Goal: Transaction & Acquisition: Book appointment/travel/reservation

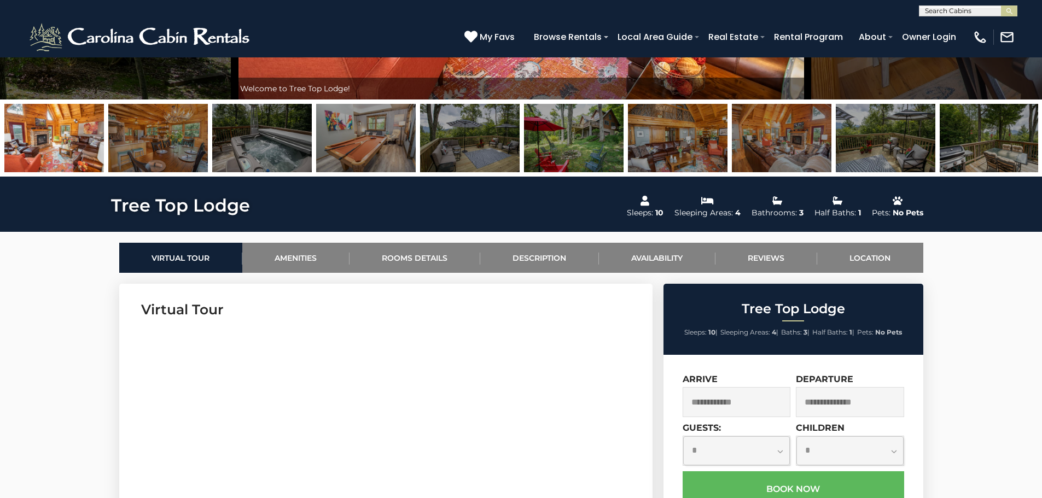
scroll to position [383, 0]
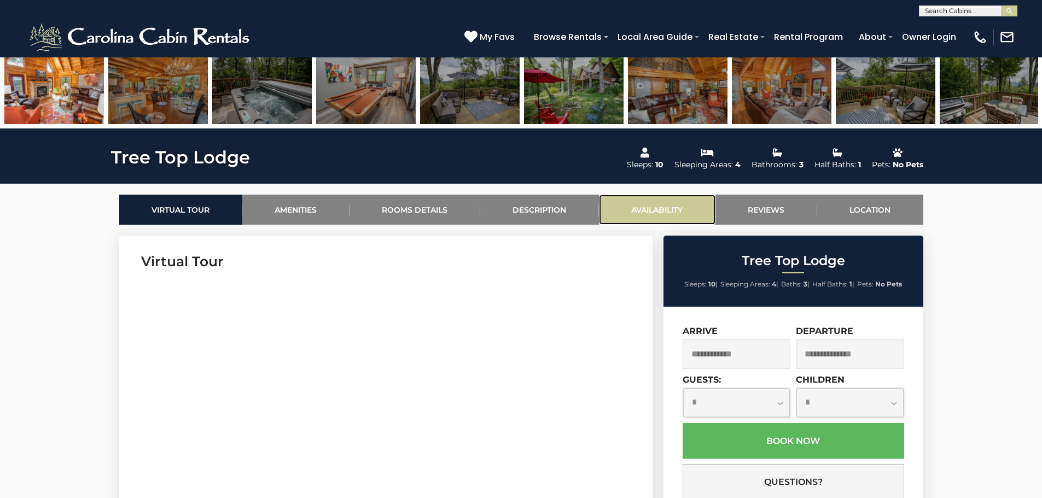
click at [641, 204] on link "Availability" at bounding box center [657, 210] width 116 height 30
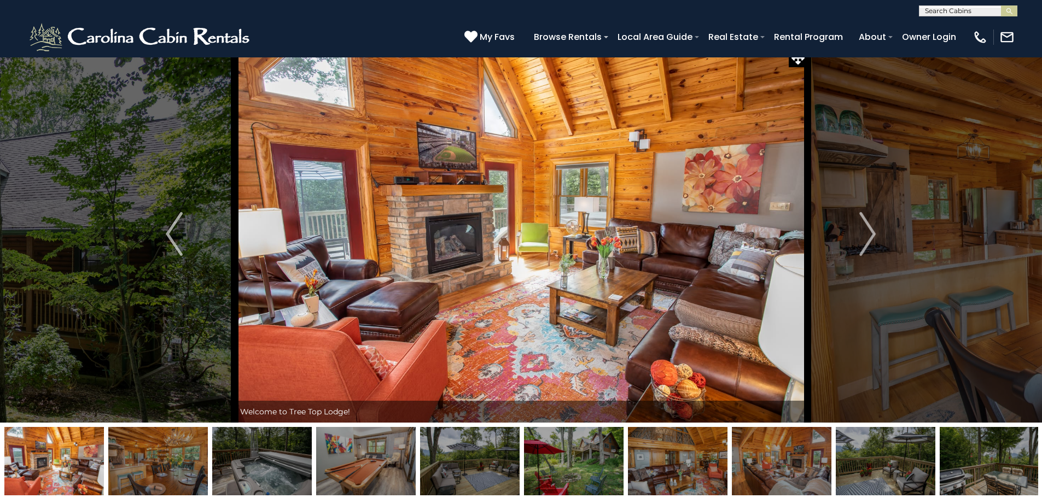
scroll to position [0, 0]
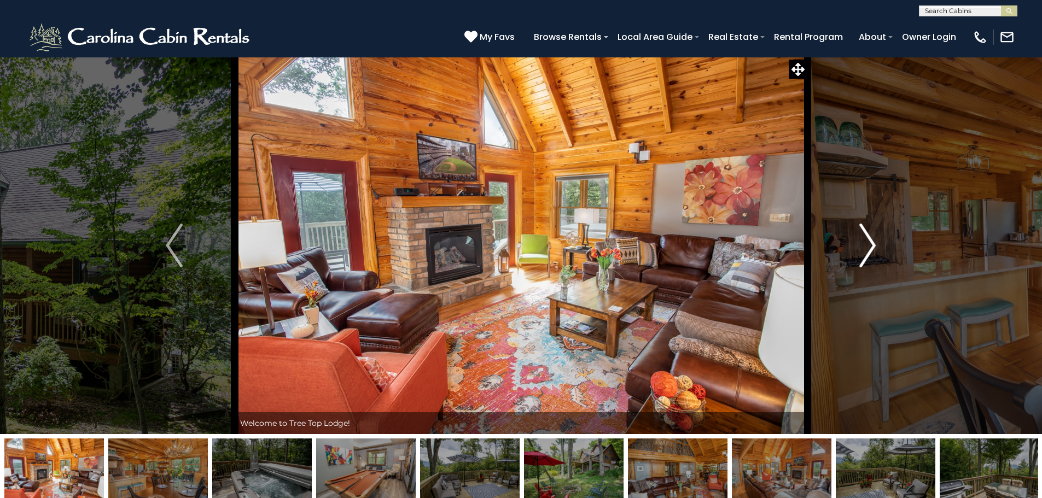
click at [868, 246] on img "Next" at bounding box center [867, 246] width 16 height 44
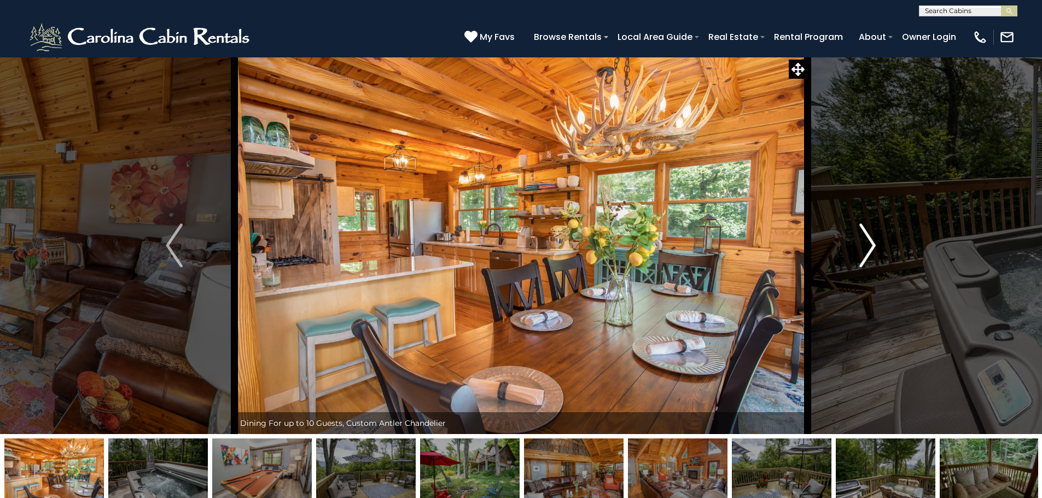
click at [868, 246] on img "Next" at bounding box center [867, 246] width 16 height 44
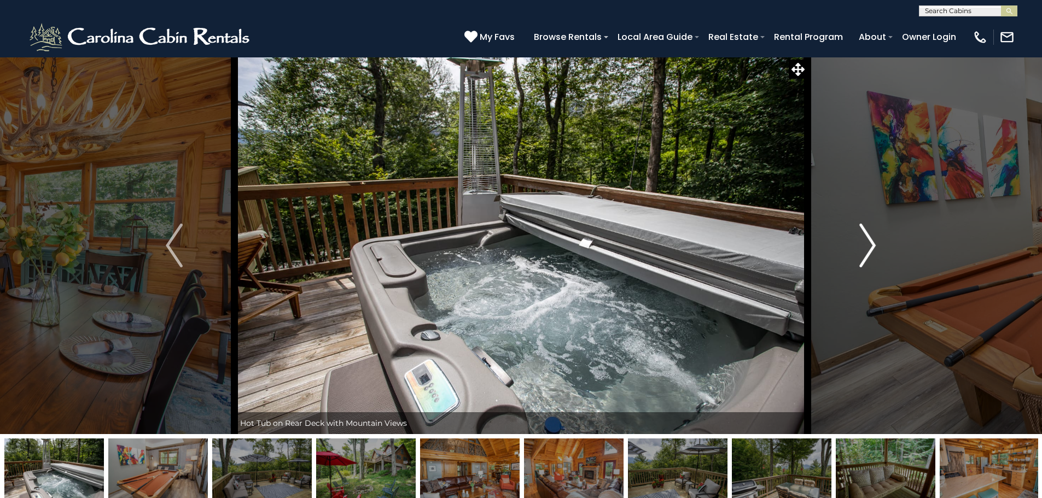
click at [868, 246] on img "Next" at bounding box center [867, 246] width 16 height 44
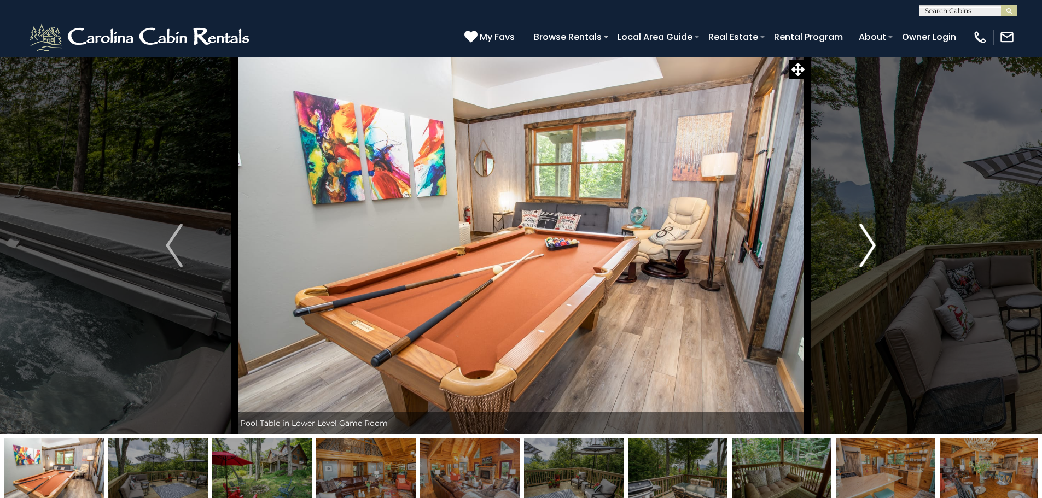
click at [868, 246] on img "Next" at bounding box center [867, 246] width 16 height 44
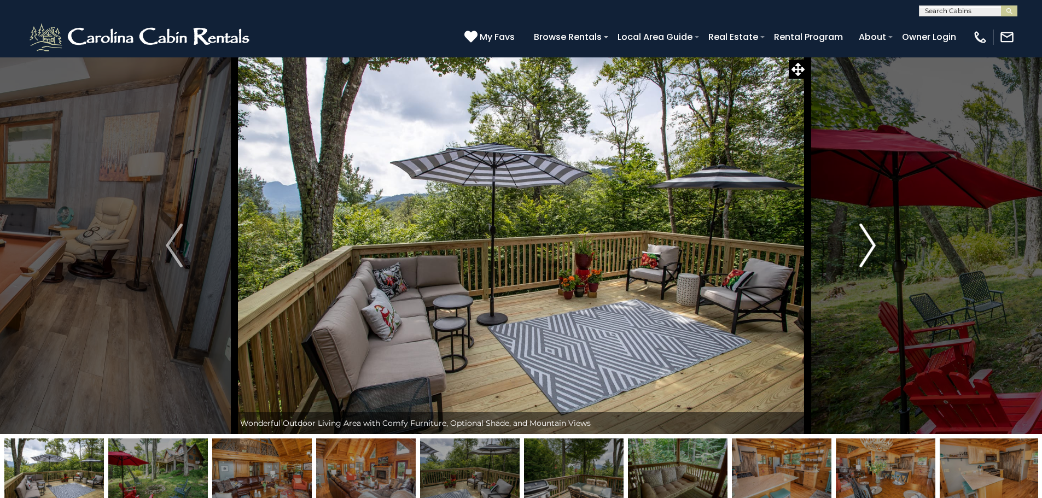
click at [868, 246] on img "Next" at bounding box center [867, 246] width 16 height 44
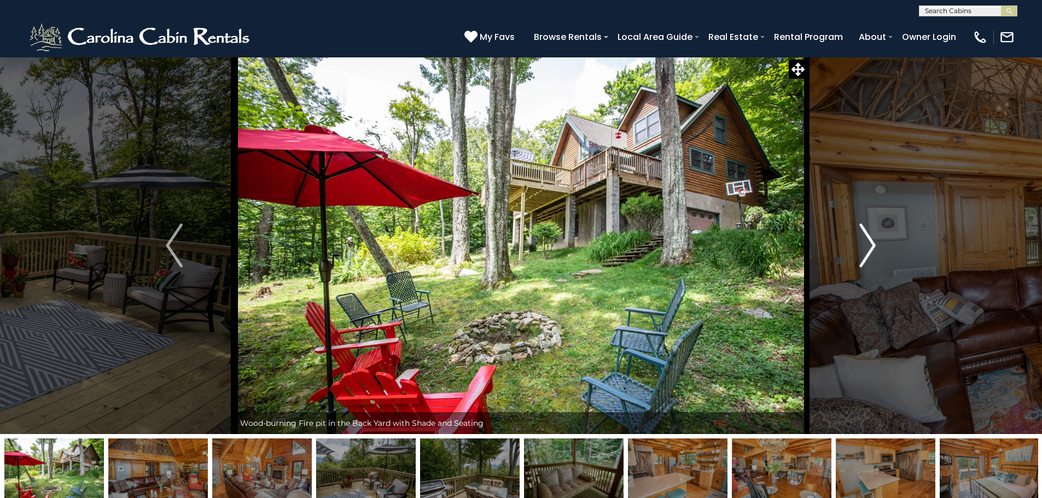
click at [868, 246] on img "Next" at bounding box center [867, 246] width 16 height 44
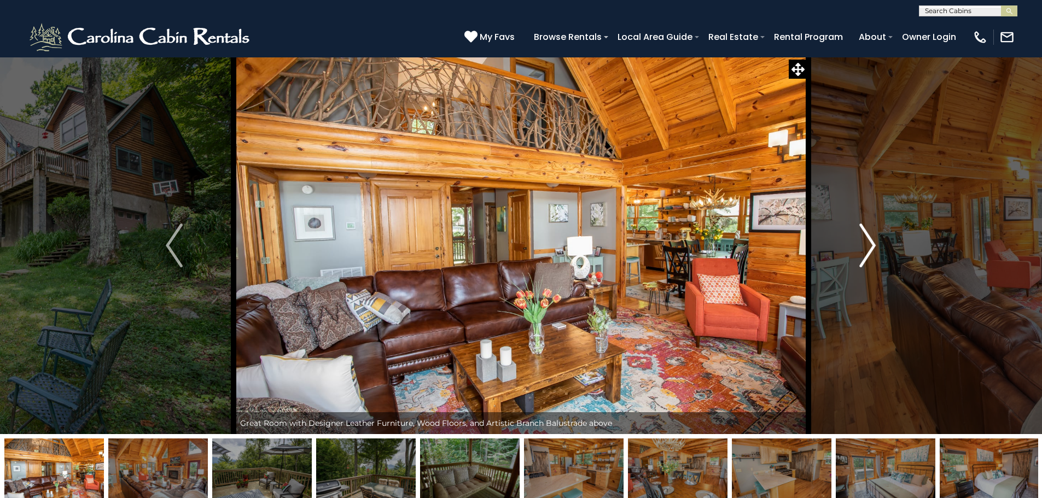
click at [865, 254] on img "Next" at bounding box center [867, 246] width 16 height 44
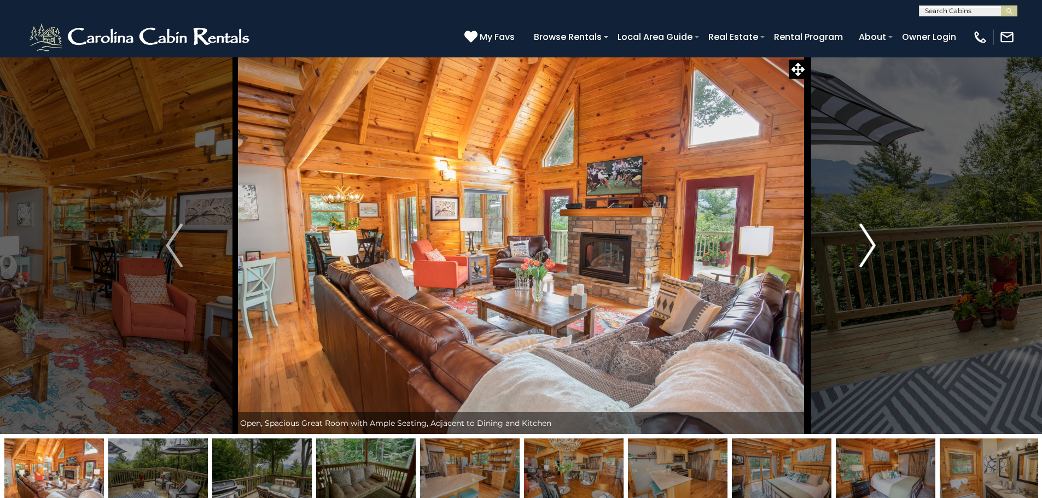
click at [864, 254] on img "Next" at bounding box center [867, 246] width 16 height 44
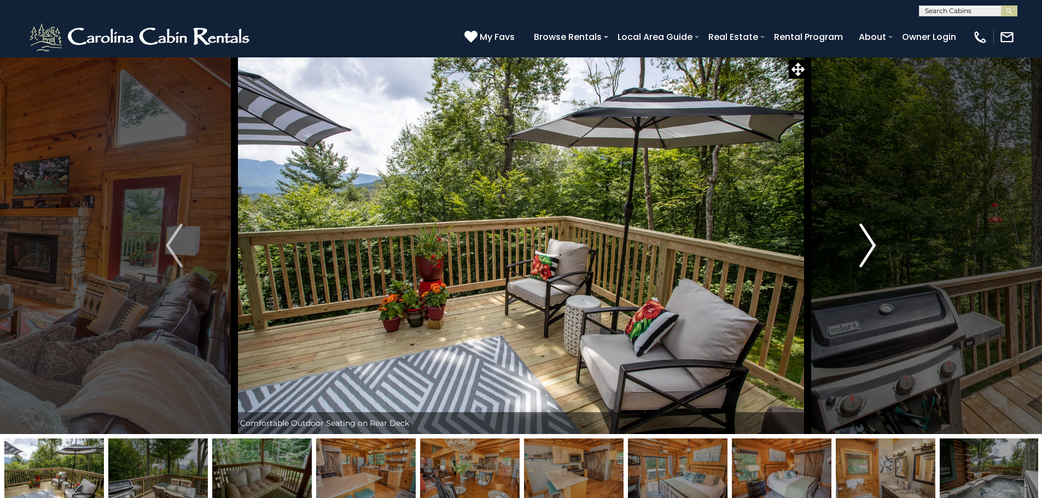
click at [864, 254] on img "Next" at bounding box center [867, 246] width 16 height 44
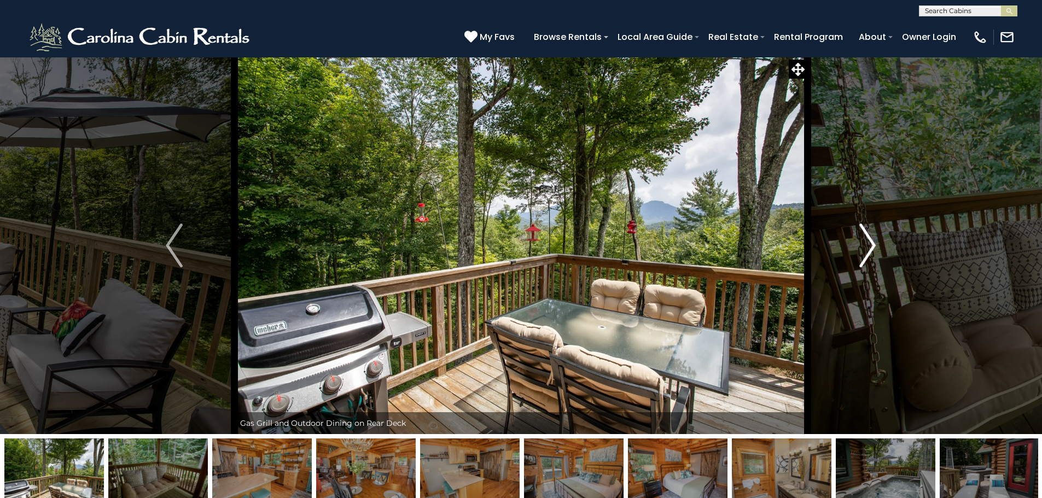
click at [864, 254] on img "Next" at bounding box center [867, 246] width 16 height 44
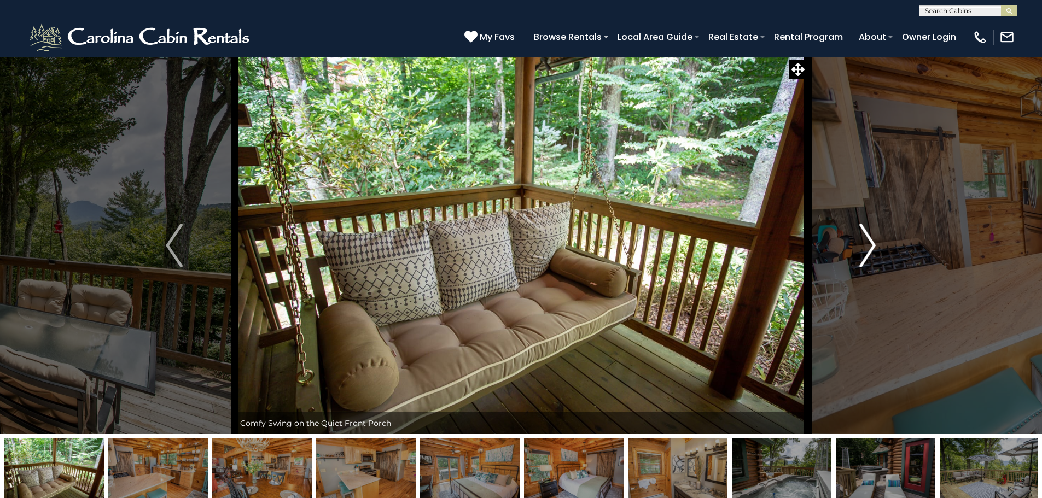
click at [864, 254] on img "Next" at bounding box center [867, 246] width 16 height 44
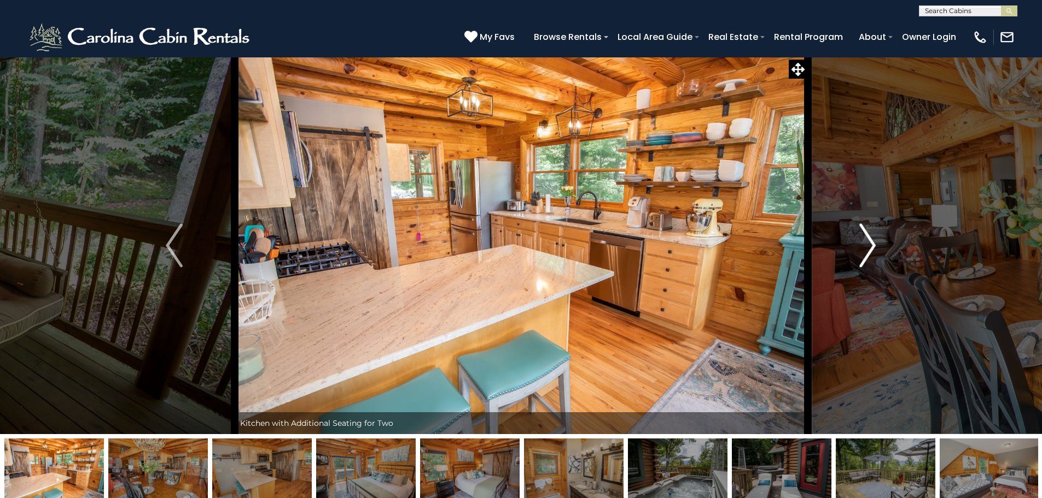
click at [864, 254] on img "Next" at bounding box center [867, 246] width 16 height 44
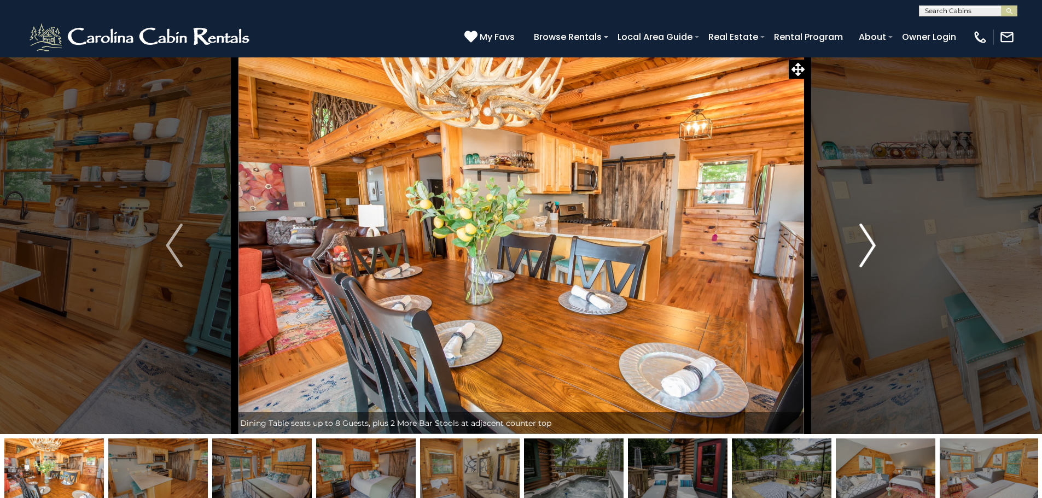
click at [864, 254] on img "Next" at bounding box center [867, 246] width 16 height 44
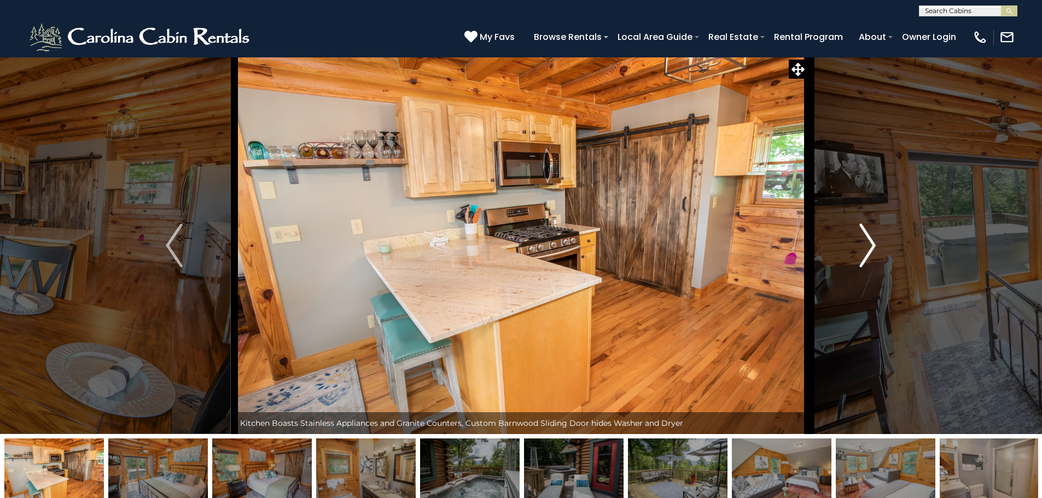
click at [864, 254] on img "Next" at bounding box center [867, 246] width 16 height 44
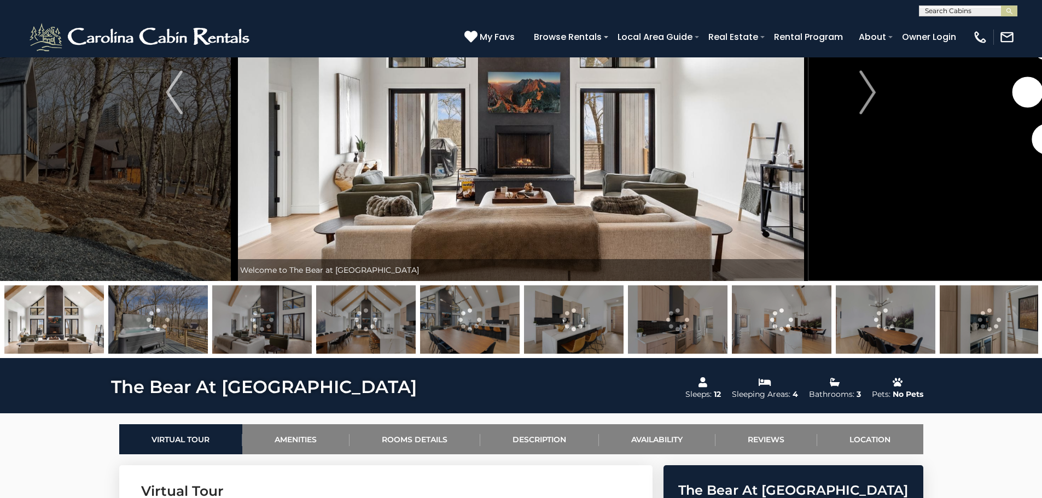
scroll to position [164, 0]
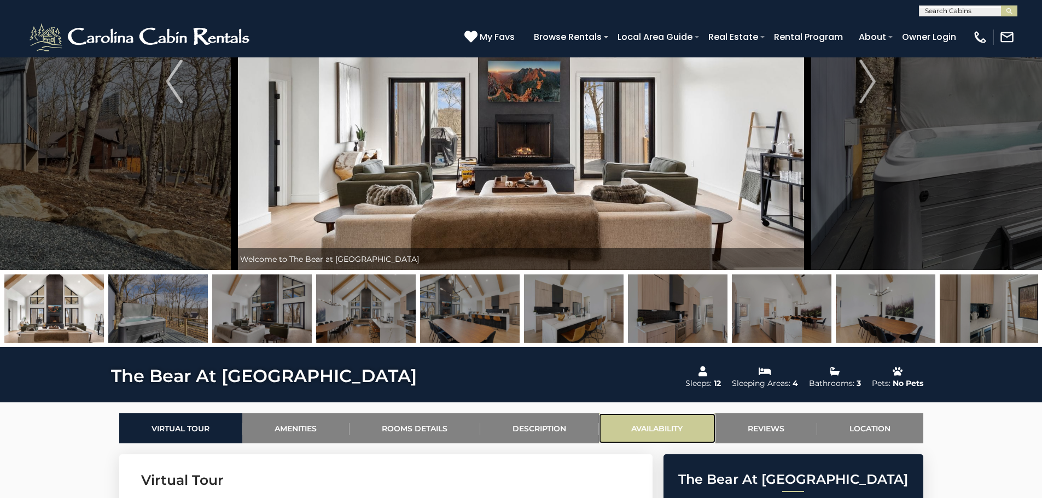
click at [660, 425] on link "Availability" at bounding box center [657, 428] width 116 height 30
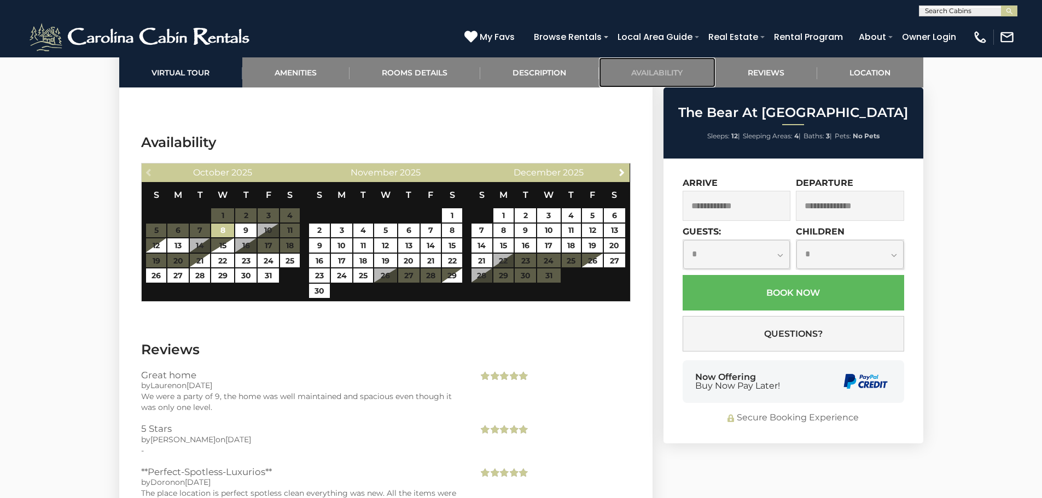
scroll to position [2517, 0]
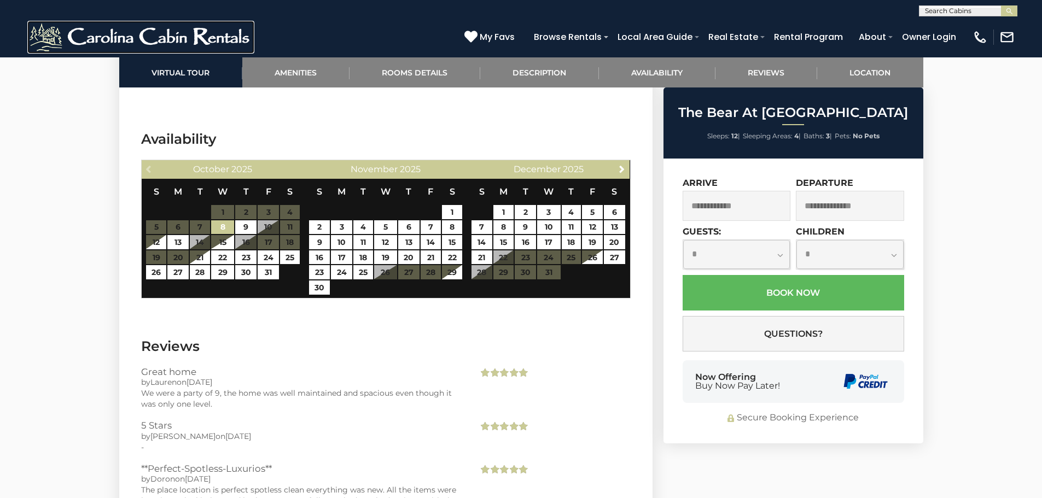
click at [116, 38] on img at bounding box center [140, 37] width 227 height 33
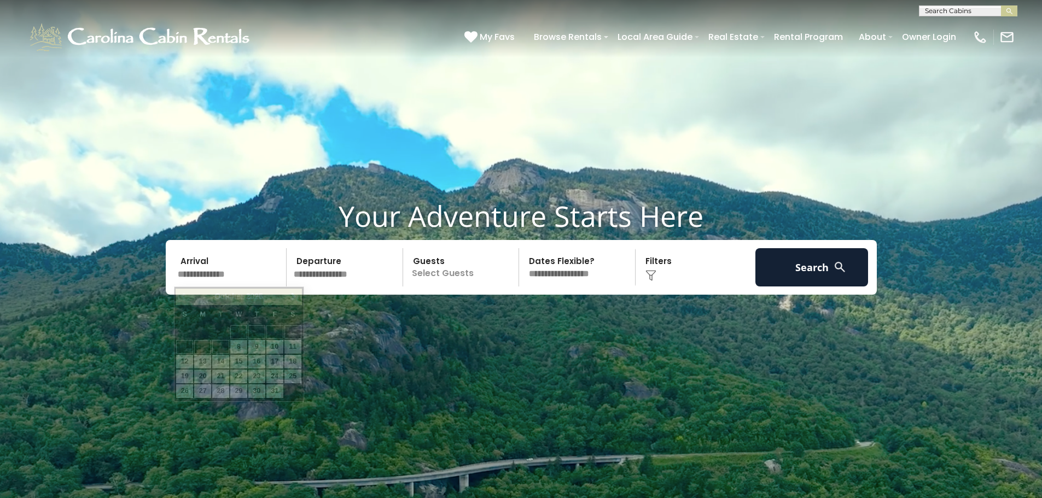
click at [221, 279] on input "text" at bounding box center [230, 267] width 113 height 38
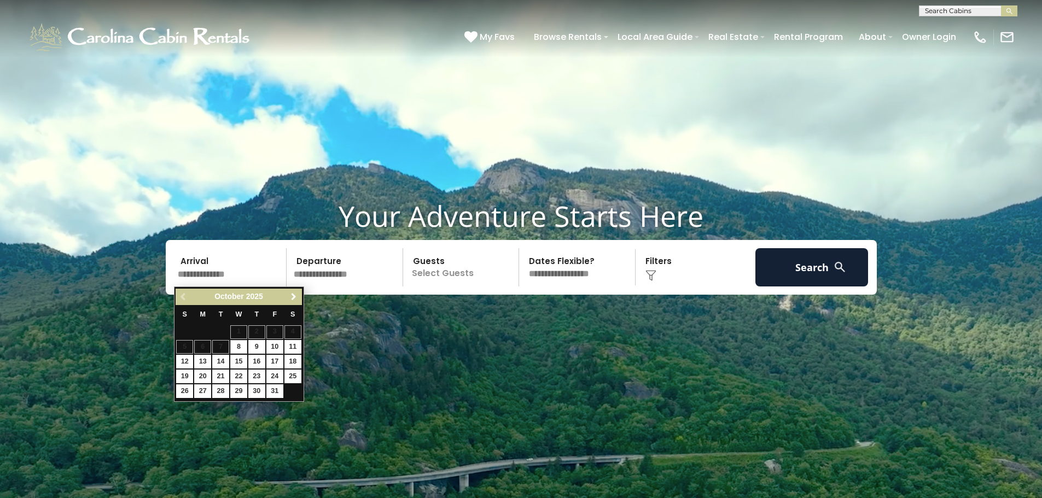
click at [291, 297] on span "Next" at bounding box center [293, 297] width 9 height 9
click at [294, 373] on link "22" at bounding box center [292, 377] width 17 height 14
type input "********"
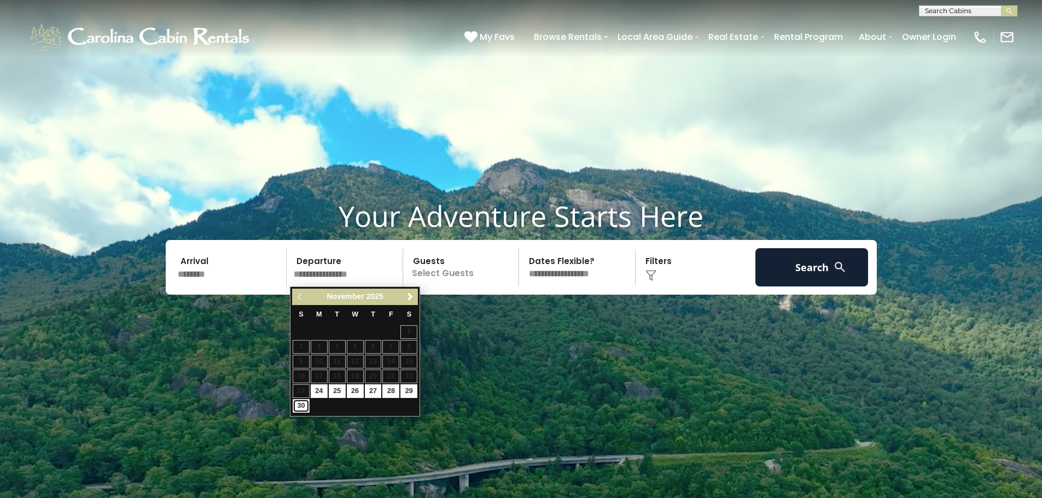
click at [300, 404] on link "30" at bounding box center [301, 406] width 17 height 14
type input "********"
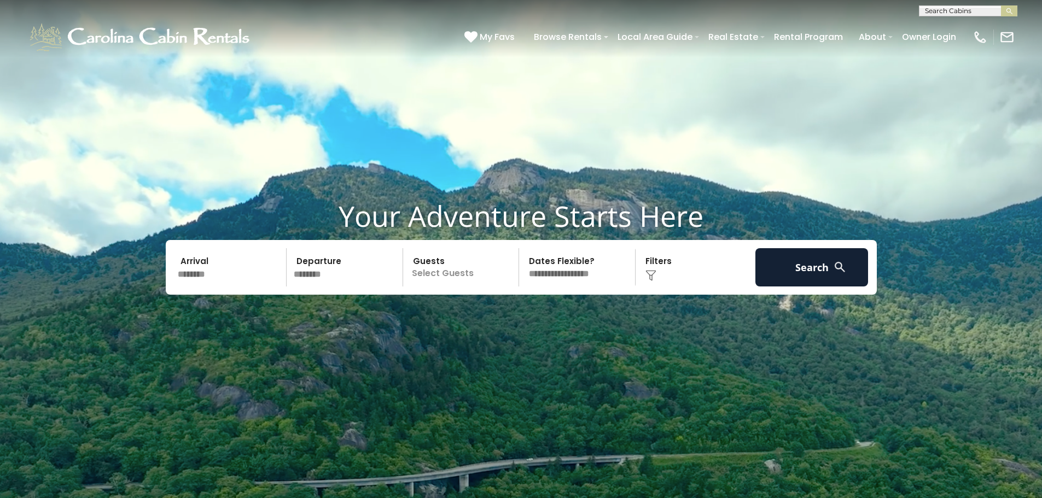
click at [466, 272] on p "Select Guests" at bounding box center [462, 267] width 113 height 38
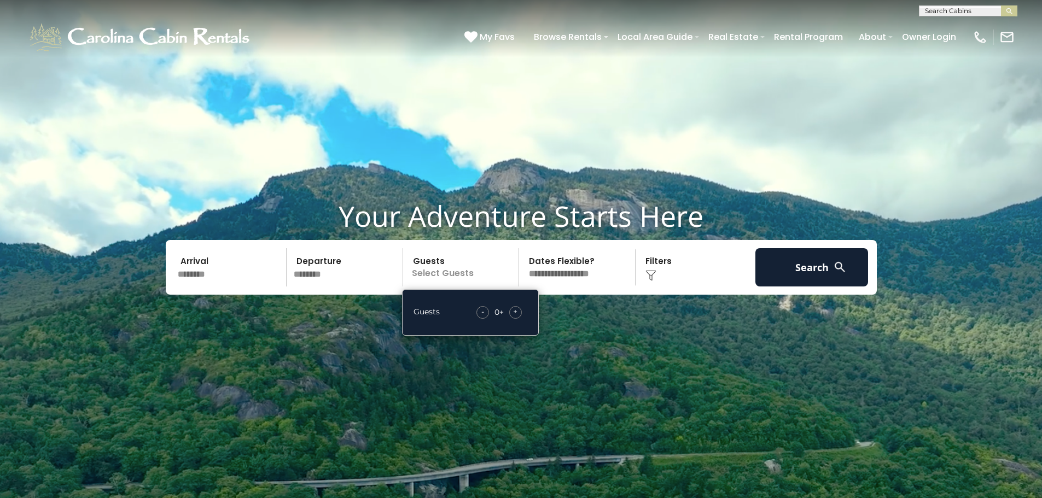
click at [516, 311] on span "+" at bounding box center [515, 311] width 4 height 11
click at [808, 272] on button "Search" at bounding box center [811, 267] width 113 height 38
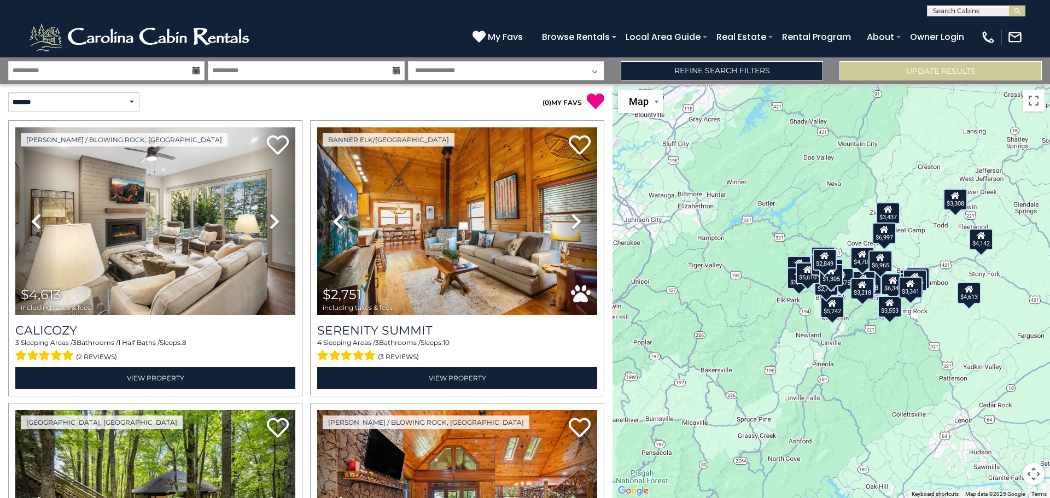
click at [693, 203] on div "$4,613 $2,751 $2,002 $6,346 $8,128 $4,423 $3,445 $4,263 $1,240 $5,242 $3,717 $3…" at bounding box center [830, 291] width 437 height 414
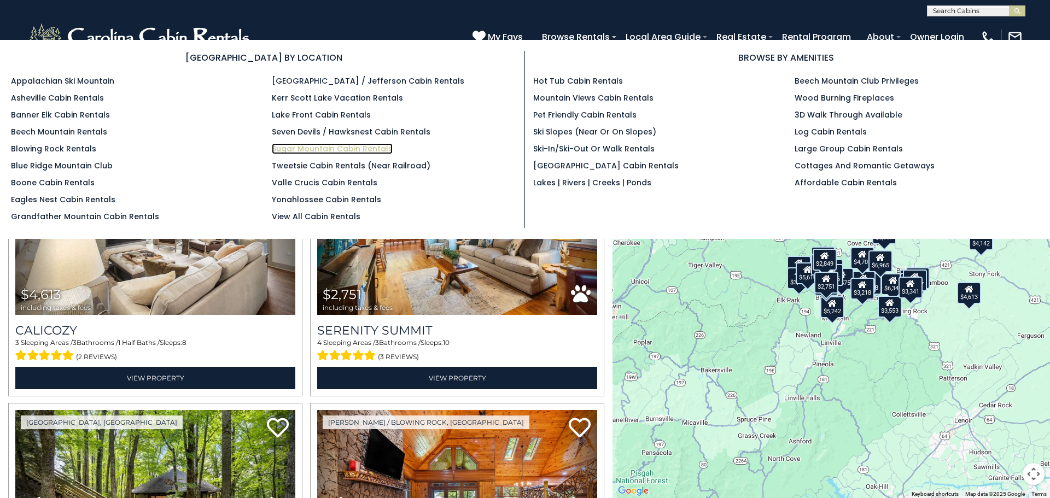
click at [284, 149] on link "Sugar Mountain Cabin Rentals" at bounding box center [332, 148] width 121 height 11
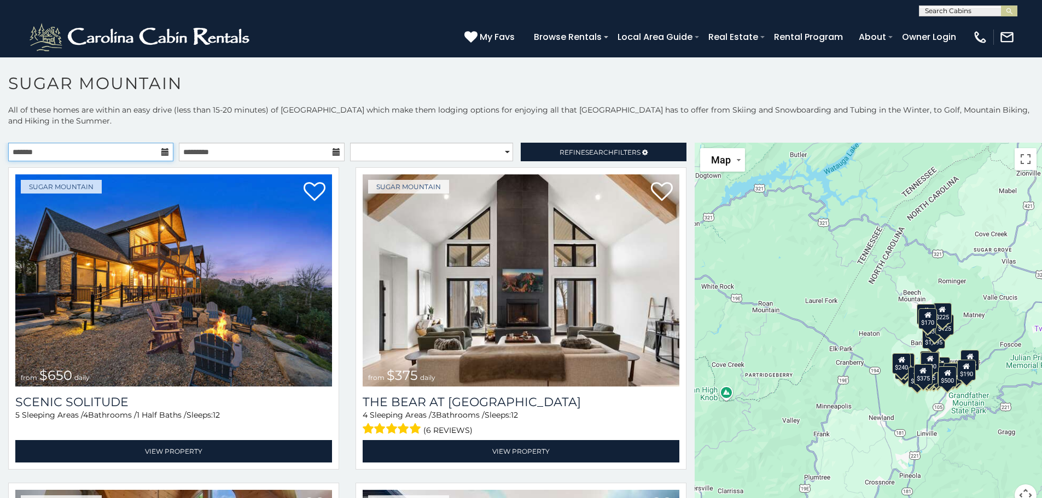
click at [91, 144] on input "text" at bounding box center [90, 152] width 165 height 19
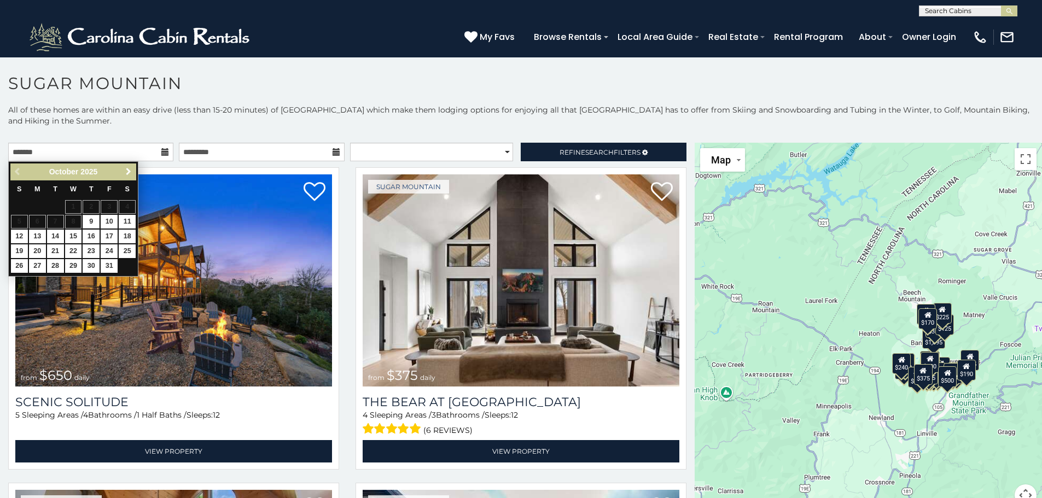
click at [128, 172] on span "Next" at bounding box center [128, 171] width 9 height 9
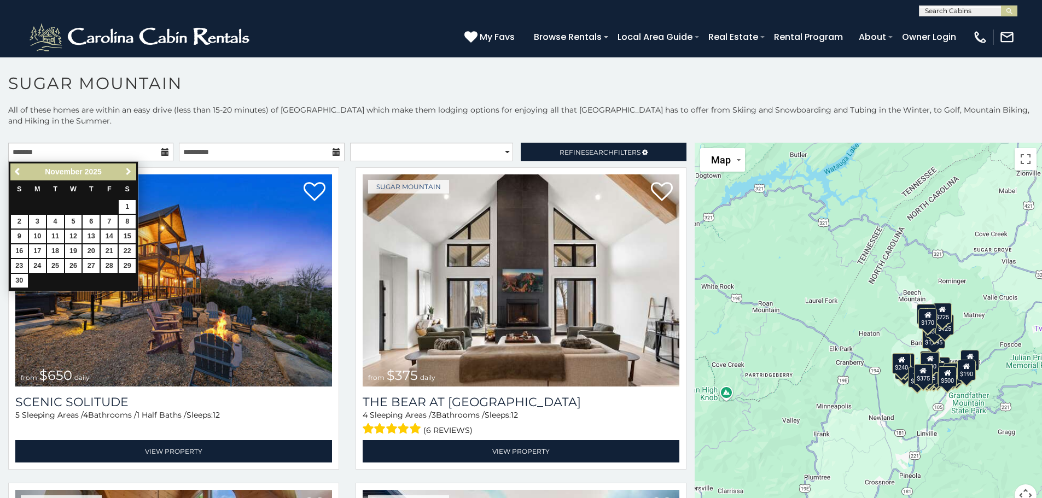
click at [128, 172] on span "Next" at bounding box center [128, 171] width 9 height 9
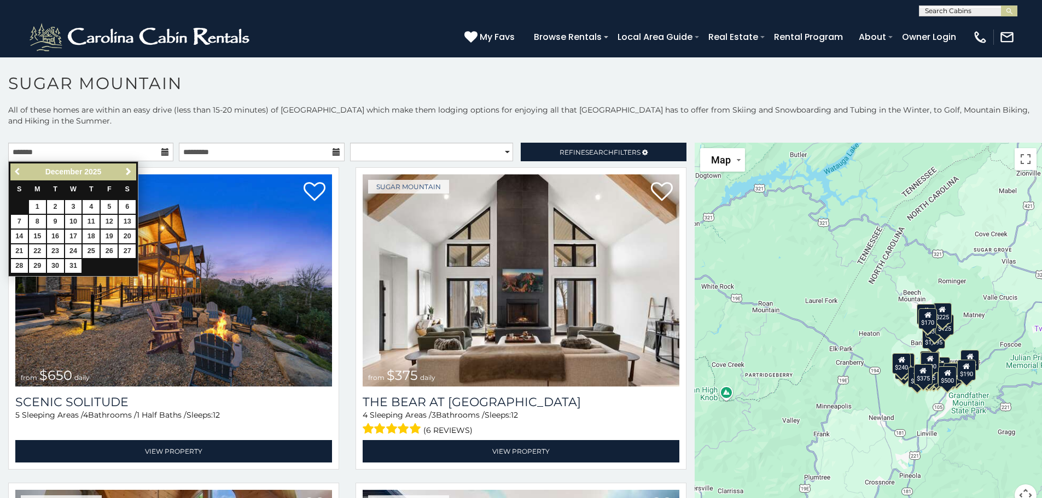
click at [15, 172] on span "Previous" at bounding box center [18, 171] width 9 height 9
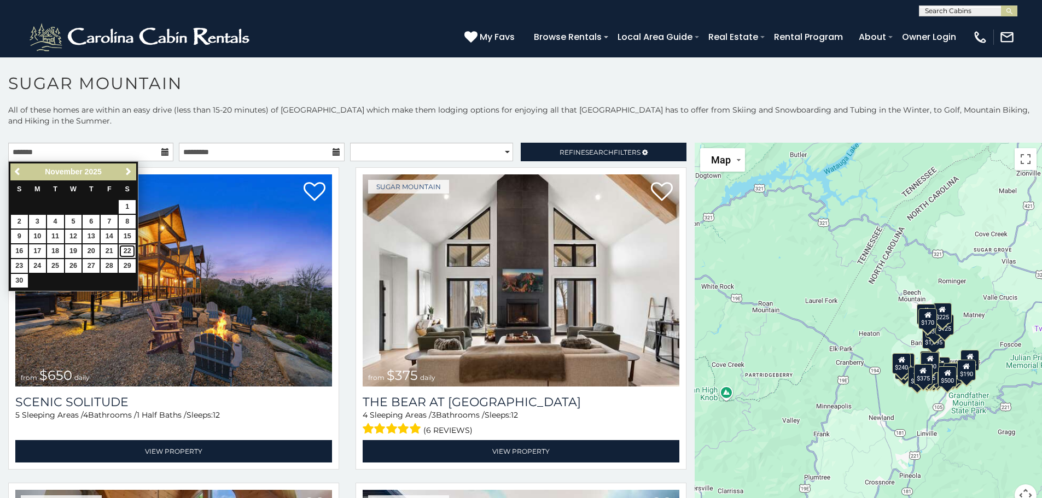
click at [125, 248] on link "22" at bounding box center [127, 251] width 17 height 14
type input "**********"
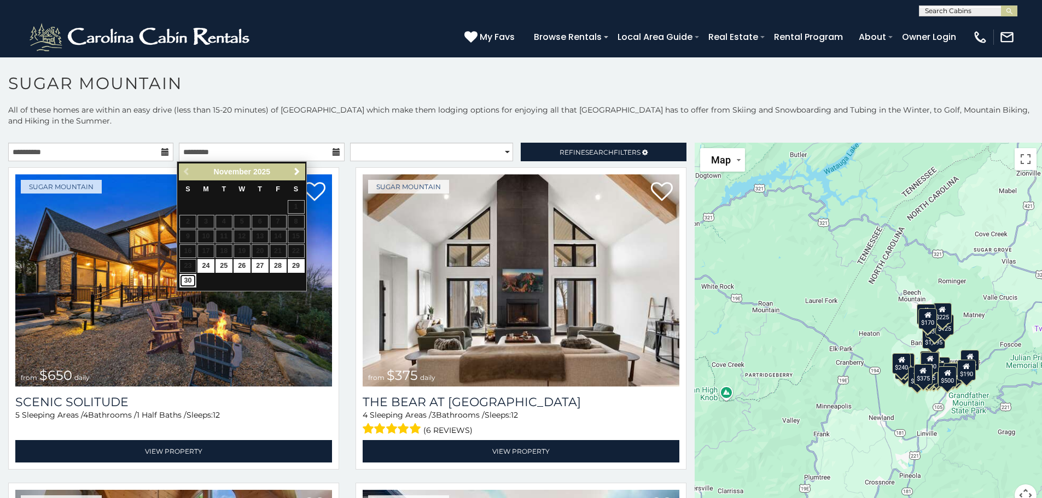
click at [187, 279] on link "30" at bounding box center [187, 281] width 17 height 14
type input "**********"
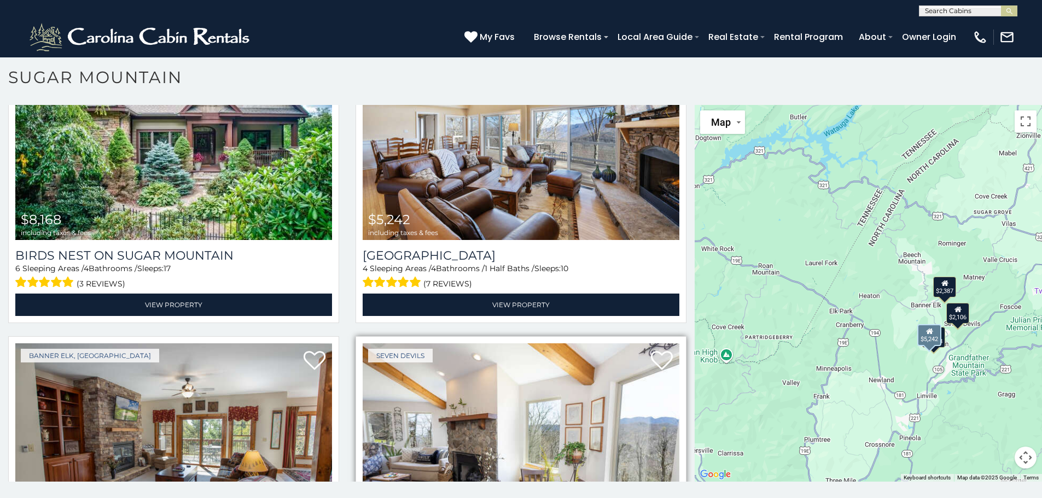
scroll to position [273, 0]
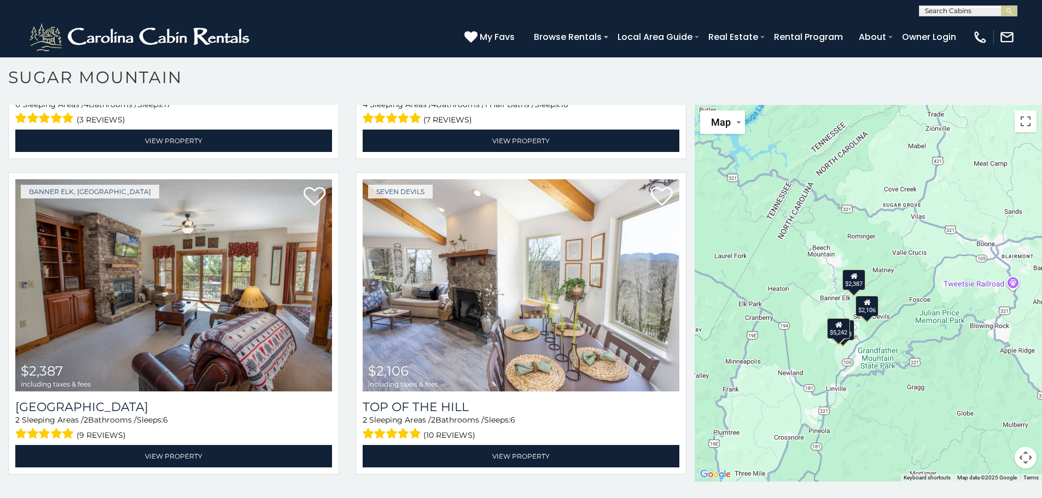
drag, startPoint x: 897, startPoint y: 393, endPoint x: 805, endPoint y: 386, distance: 92.1
click at [805, 386] on div "$8,168 $5,242 $2,387 $2,106" at bounding box center [867, 293] width 347 height 377
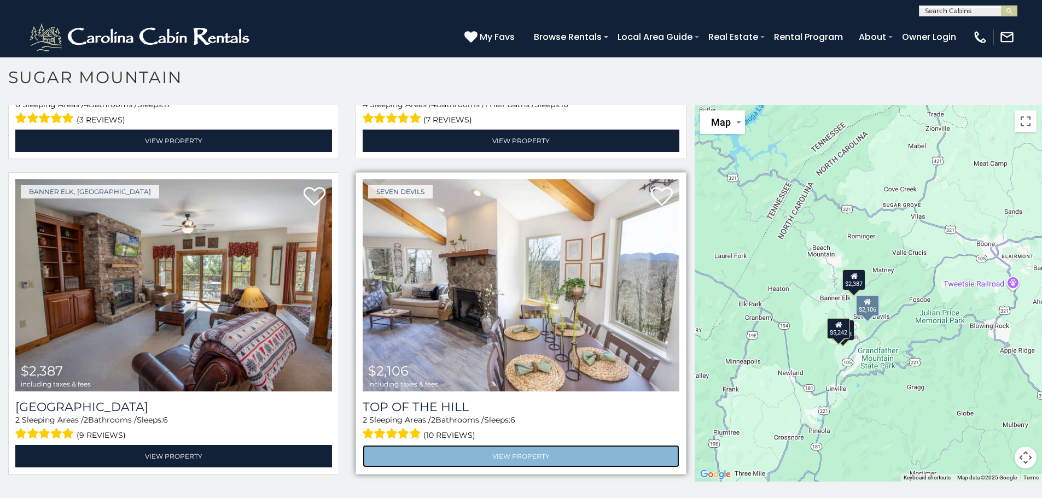
click at [518, 446] on link "View Property" at bounding box center [520, 456] width 317 height 22
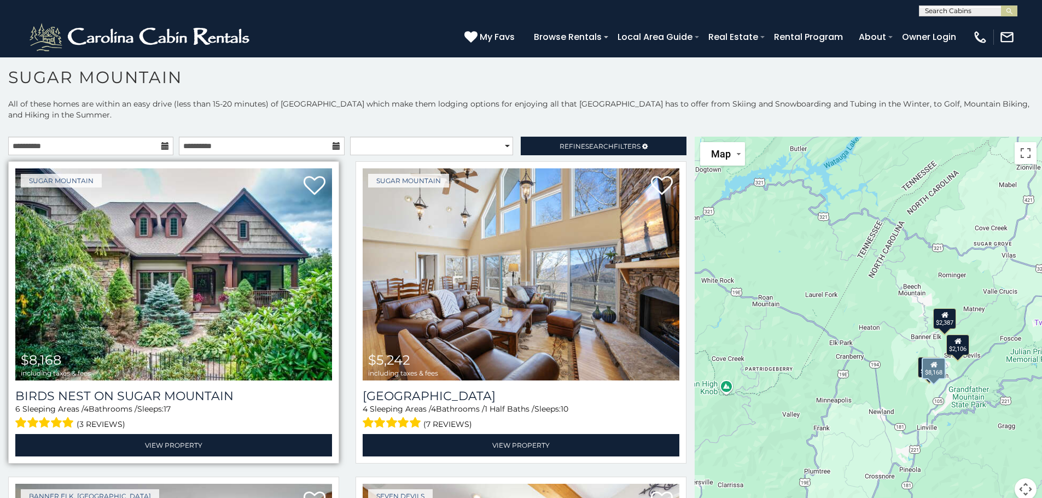
click at [135, 282] on img at bounding box center [173, 274] width 317 height 212
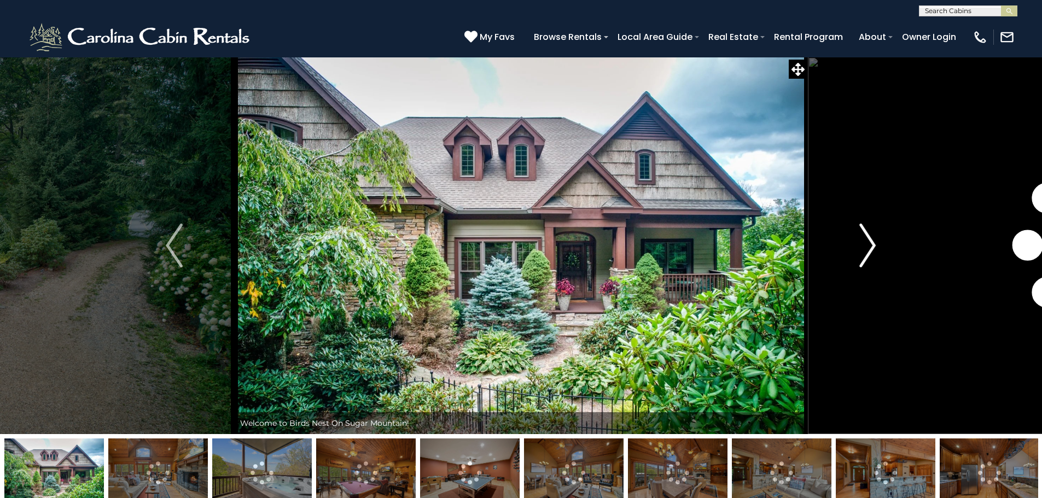
click at [869, 252] on img "Next" at bounding box center [867, 246] width 16 height 44
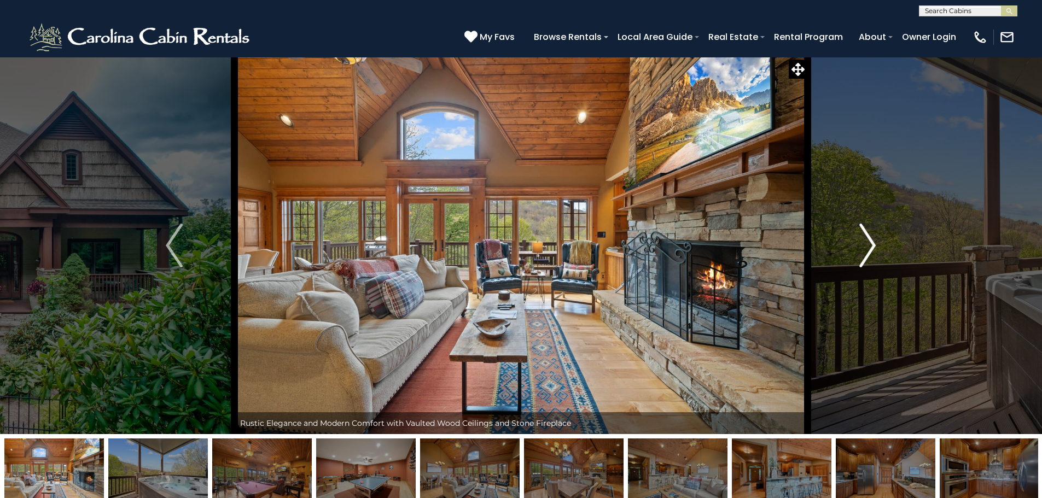
click at [867, 252] on img "Next" at bounding box center [867, 246] width 16 height 44
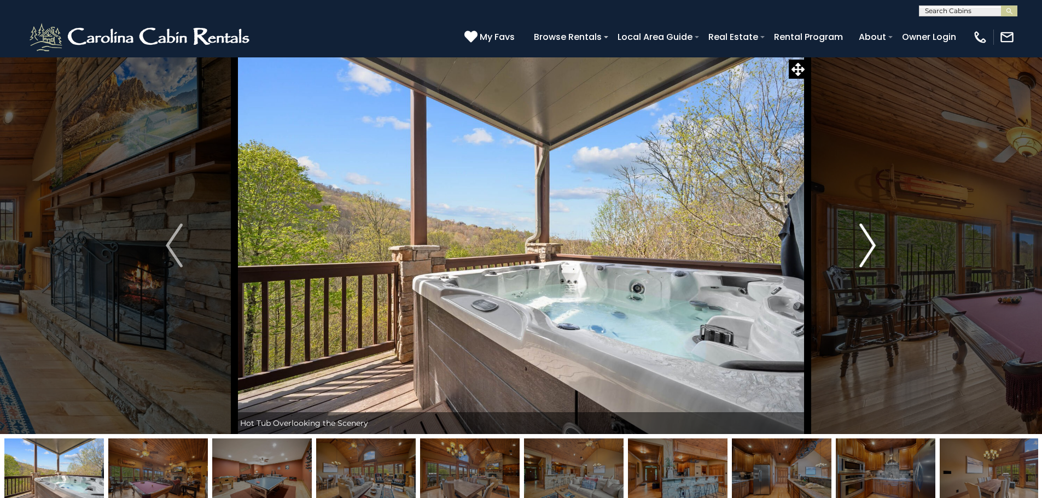
click at [867, 252] on img "Next" at bounding box center [867, 246] width 16 height 44
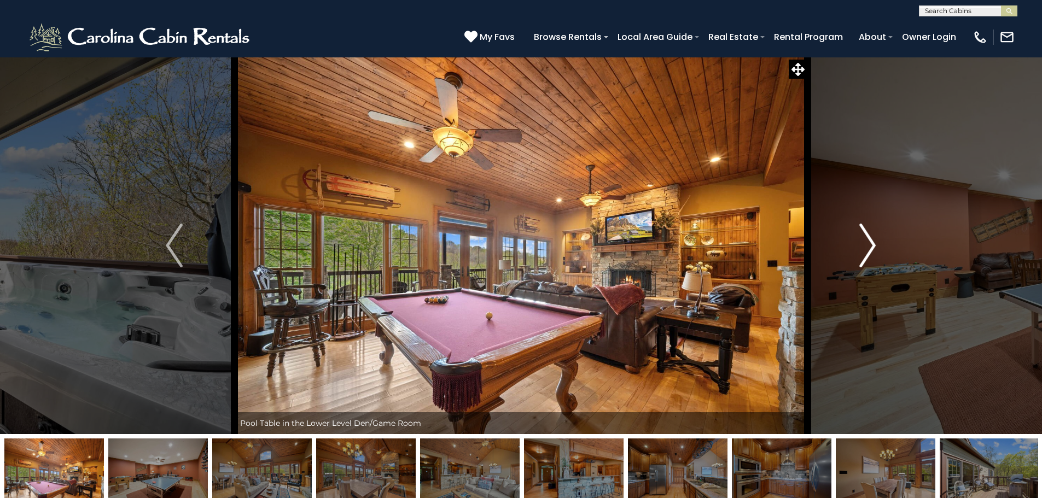
click at [867, 252] on img "Next" at bounding box center [867, 246] width 16 height 44
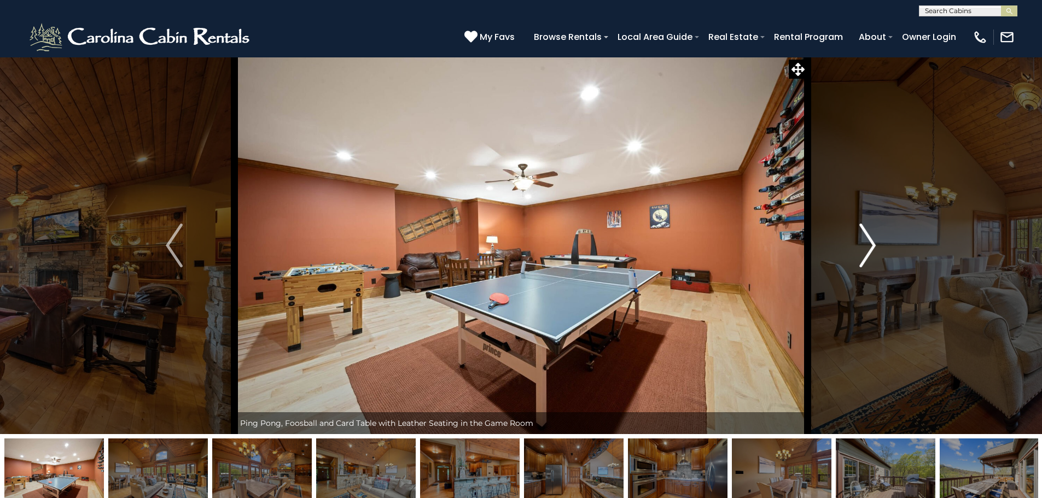
click at [867, 252] on img "Next" at bounding box center [867, 246] width 16 height 44
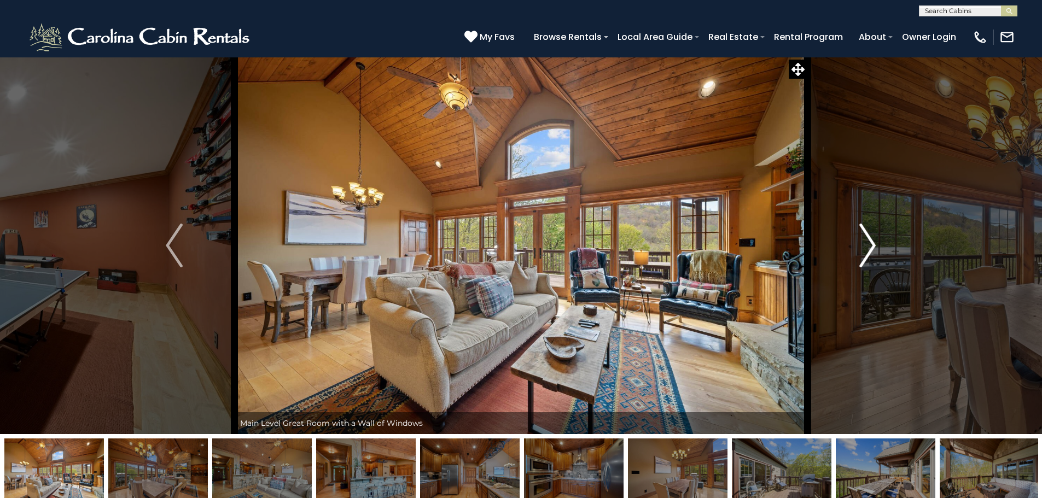
click at [867, 252] on img "Next" at bounding box center [867, 246] width 16 height 44
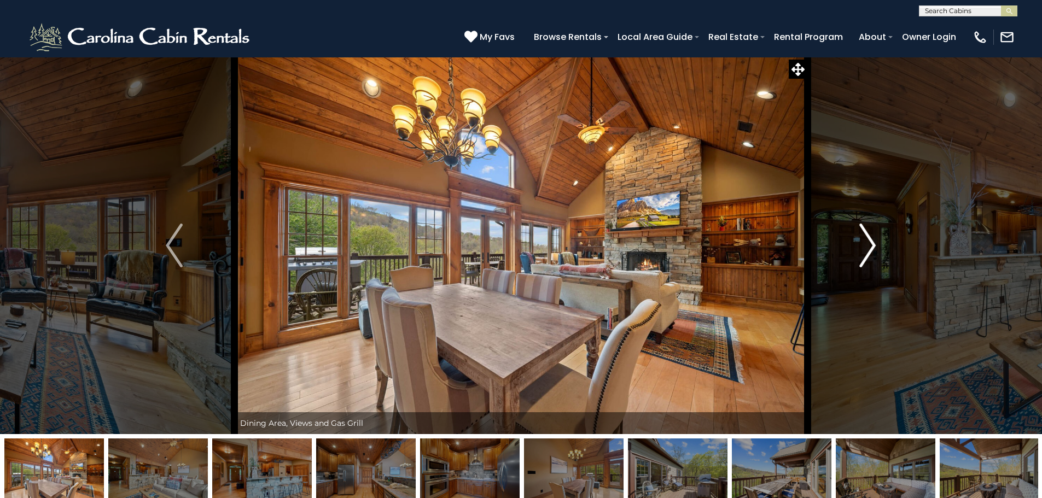
click at [867, 252] on img "Next" at bounding box center [867, 246] width 16 height 44
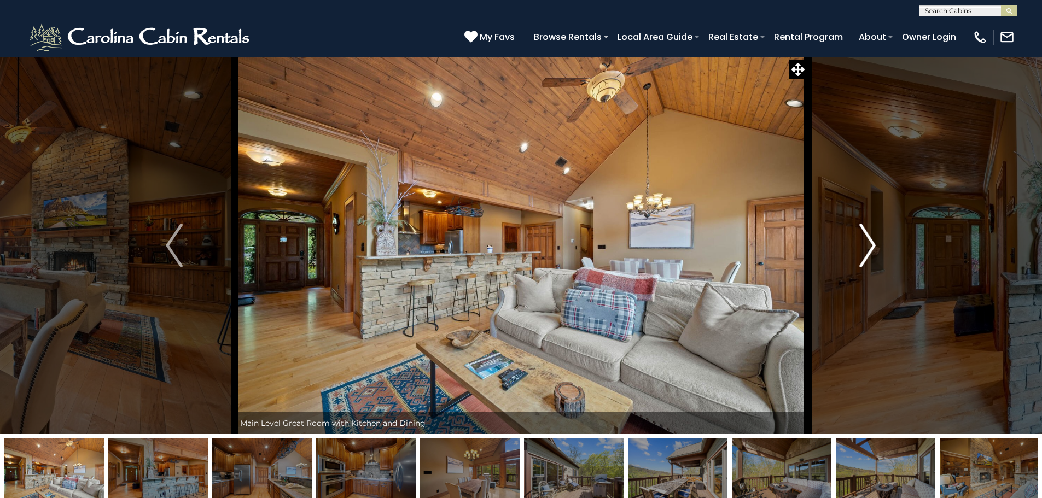
click at [867, 252] on img "Next" at bounding box center [867, 246] width 16 height 44
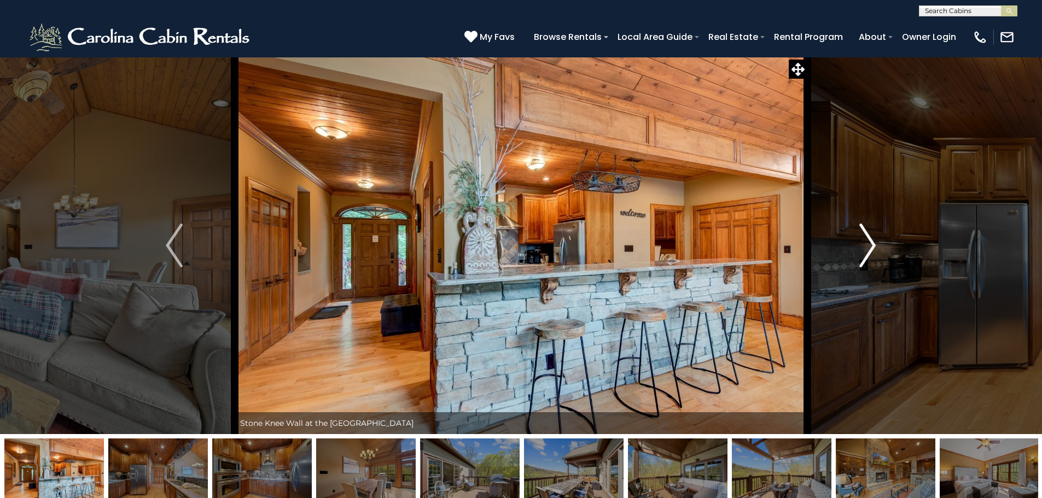
click at [867, 252] on img "Next" at bounding box center [867, 246] width 16 height 44
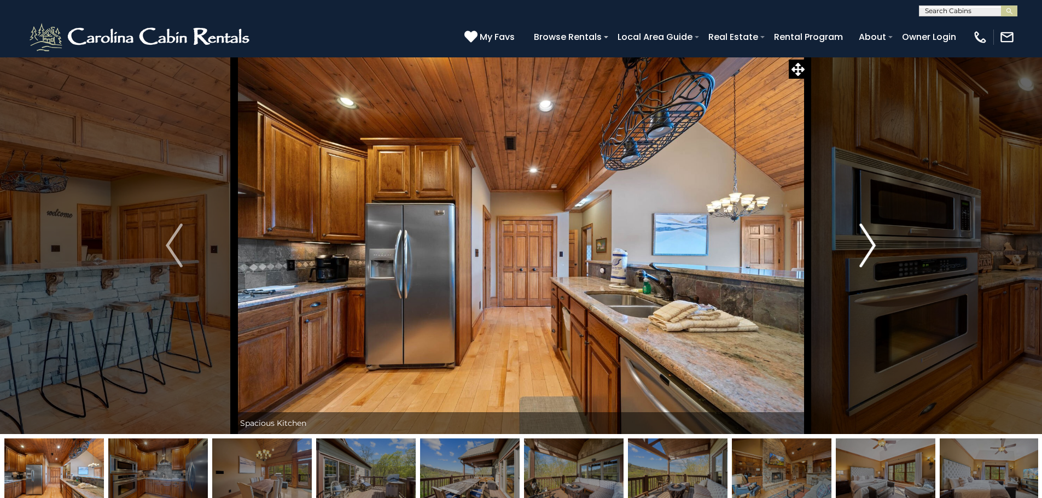
click at [867, 252] on img "Next" at bounding box center [867, 246] width 16 height 44
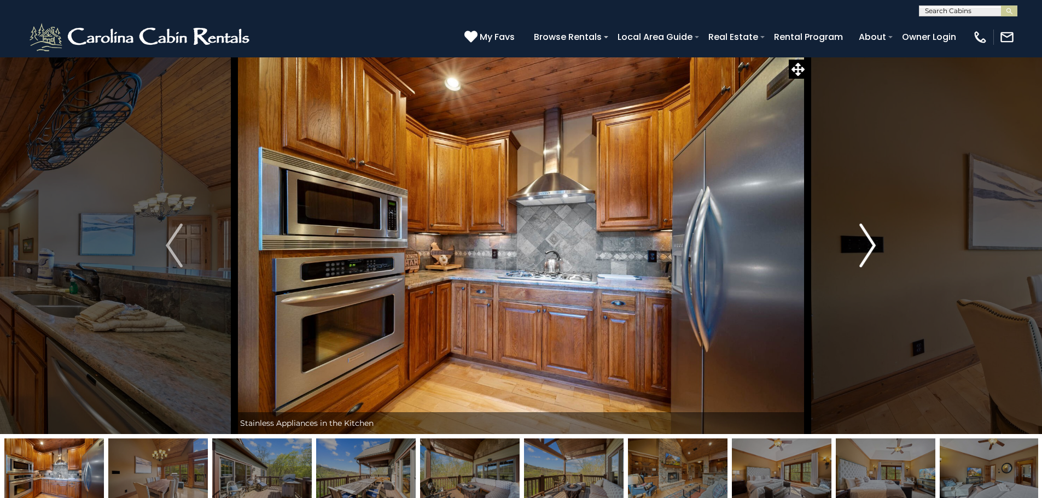
click at [867, 252] on img "Next" at bounding box center [867, 246] width 16 height 44
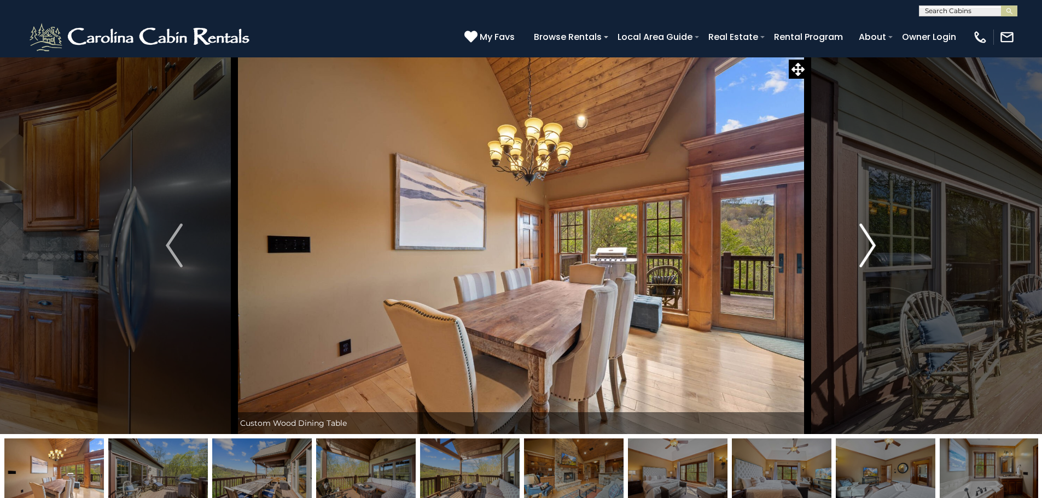
click at [867, 252] on img "Next" at bounding box center [867, 246] width 16 height 44
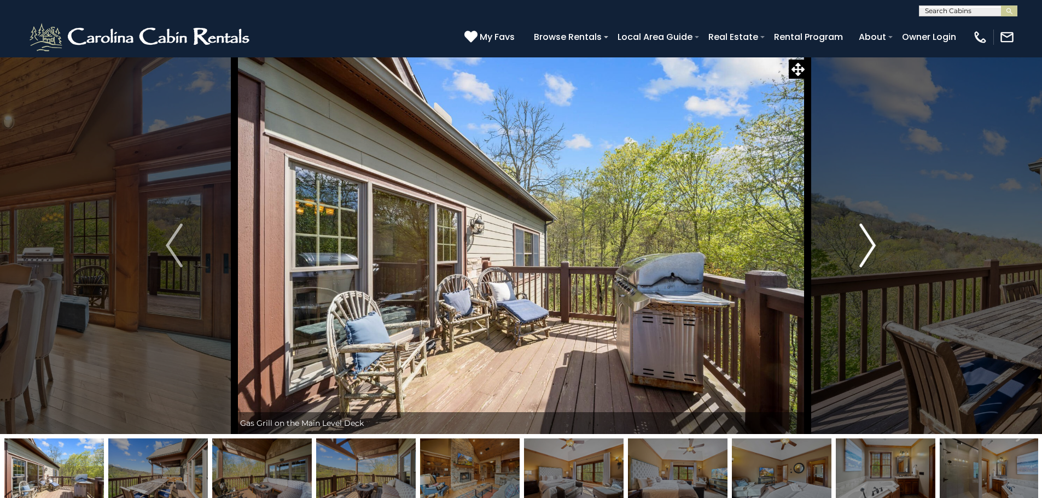
click at [867, 252] on img "Next" at bounding box center [867, 246] width 16 height 44
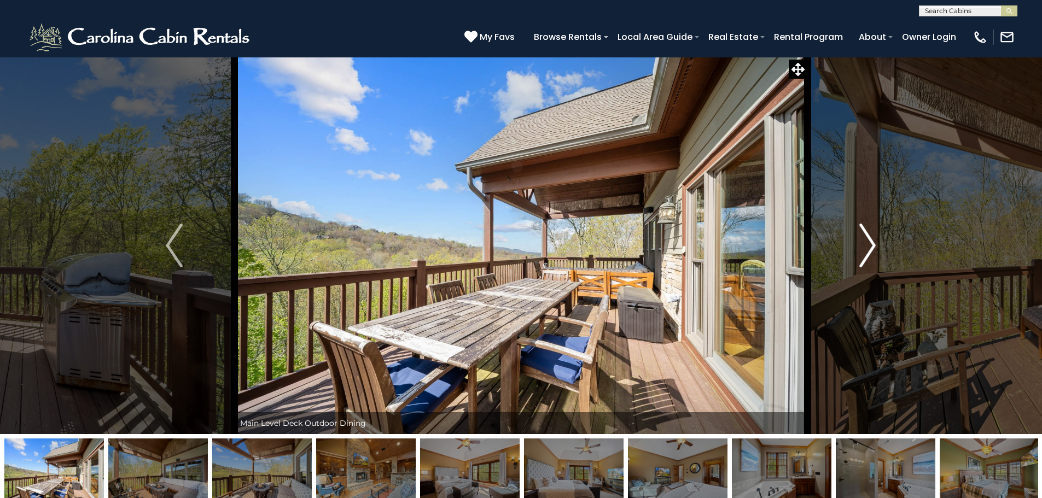
click at [867, 252] on img "Next" at bounding box center [867, 246] width 16 height 44
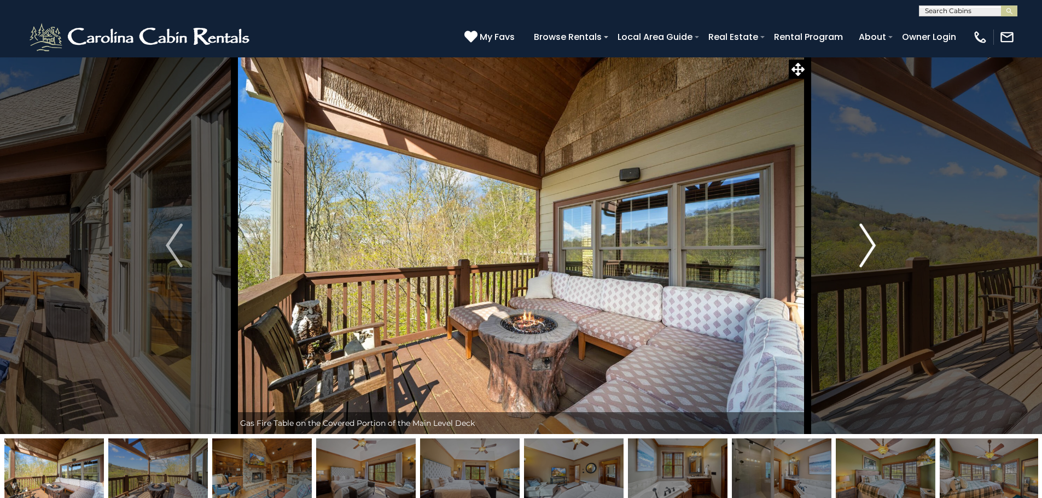
click at [867, 252] on img "Next" at bounding box center [867, 246] width 16 height 44
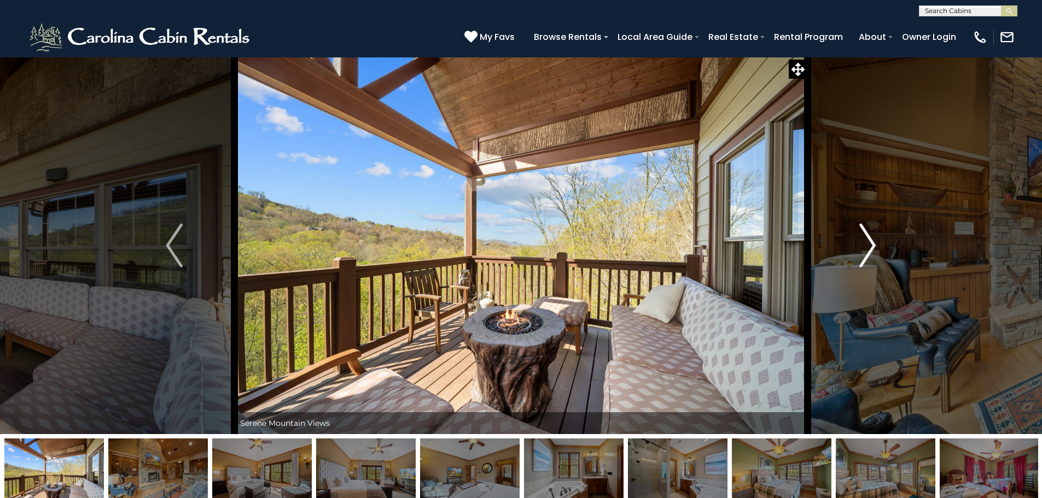
click at [867, 252] on img "Next" at bounding box center [867, 246] width 16 height 44
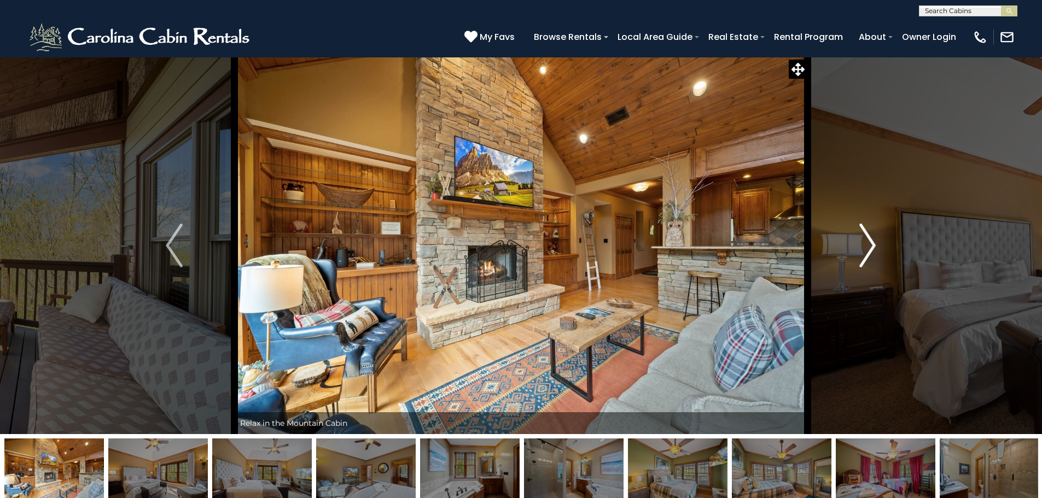
click at [867, 252] on img "Next" at bounding box center [867, 246] width 16 height 44
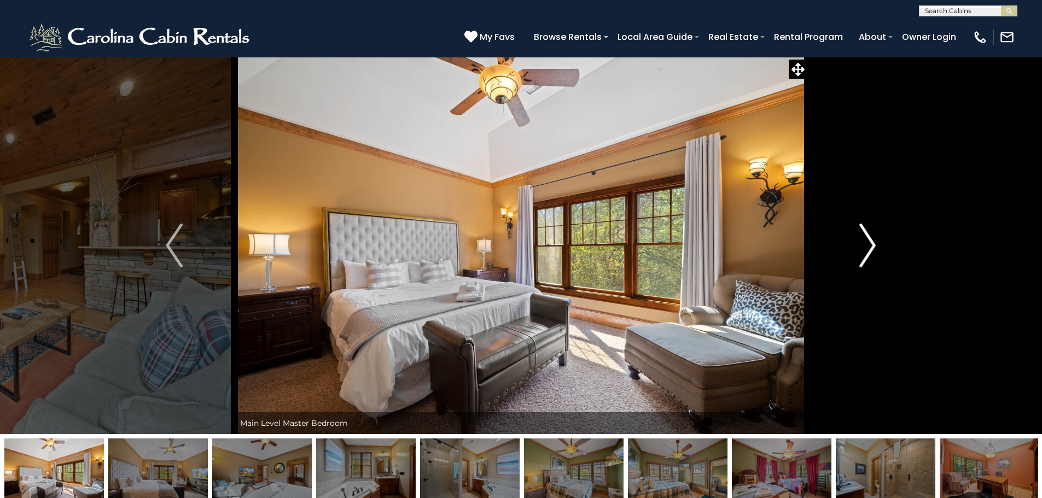
click at [867, 252] on img "Next" at bounding box center [867, 246] width 16 height 44
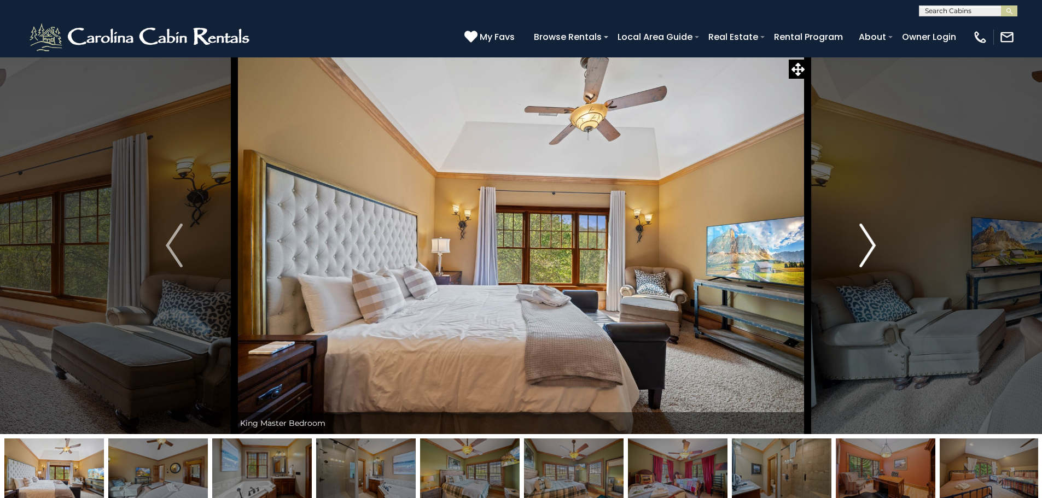
click at [867, 252] on img "Next" at bounding box center [867, 246] width 16 height 44
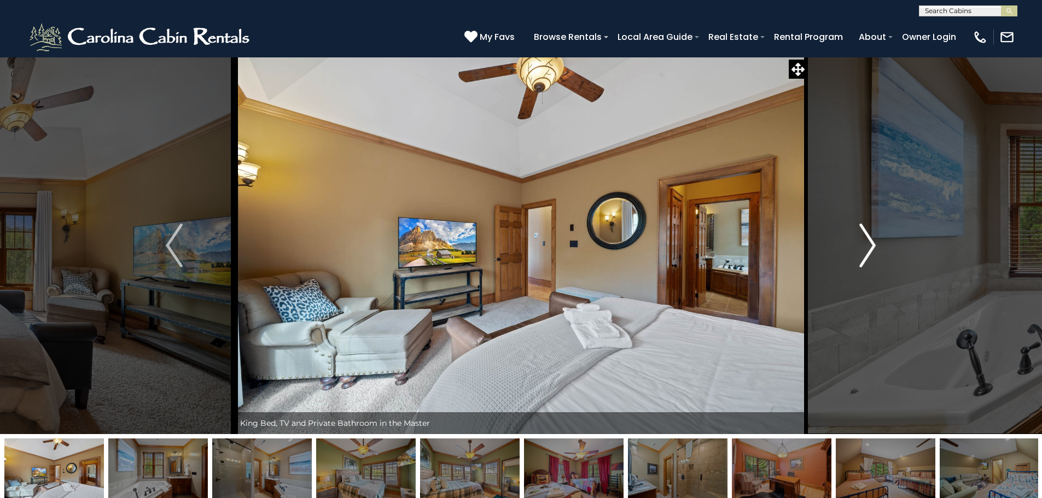
click at [867, 252] on img "Next" at bounding box center [867, 246] width 16 height 44
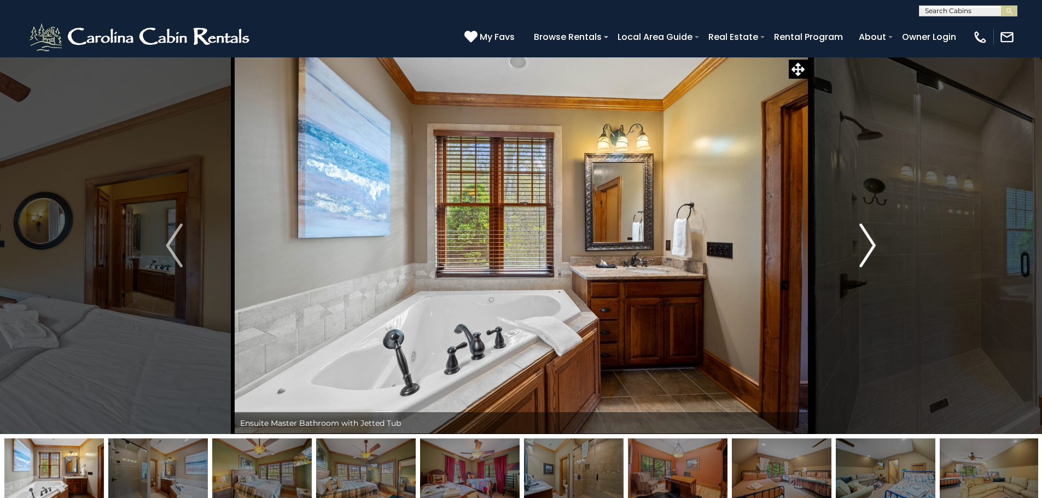
click at [867, 252] on img "Next" at bounding box center [867, 246] width 16 height 44
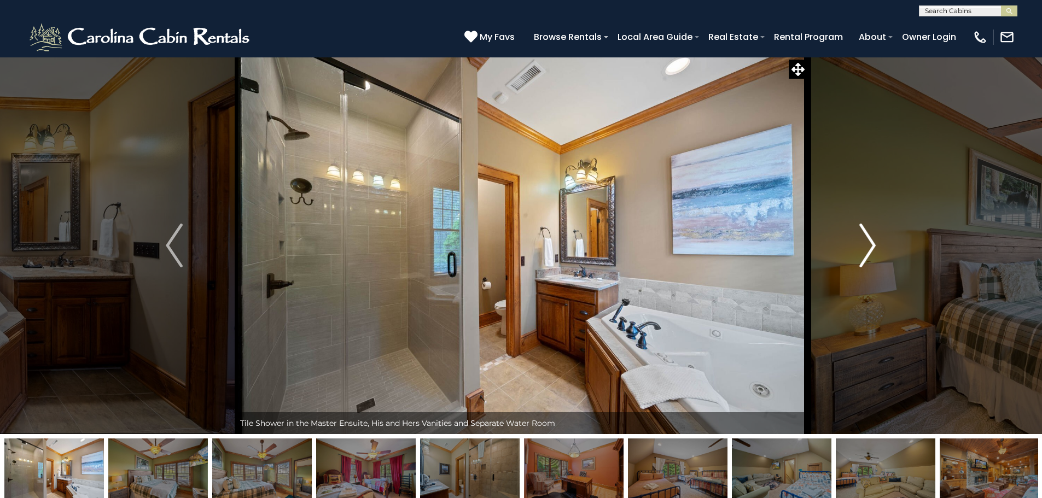
click at [867, 252] on img "Next" at bounding box center [867, 246] width 16 height 44
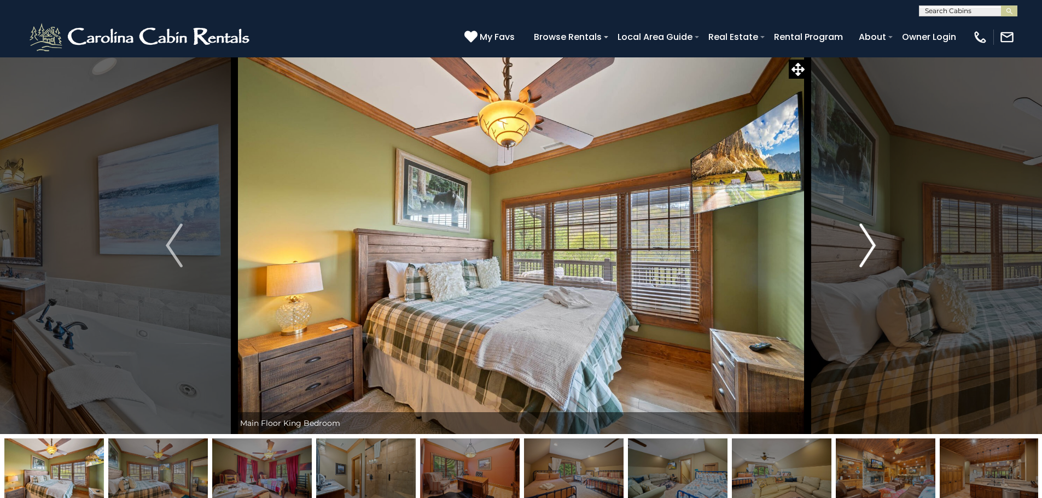
click at [867, 252] on img "Next" at bounding box center [867, 246] width 16 height 44
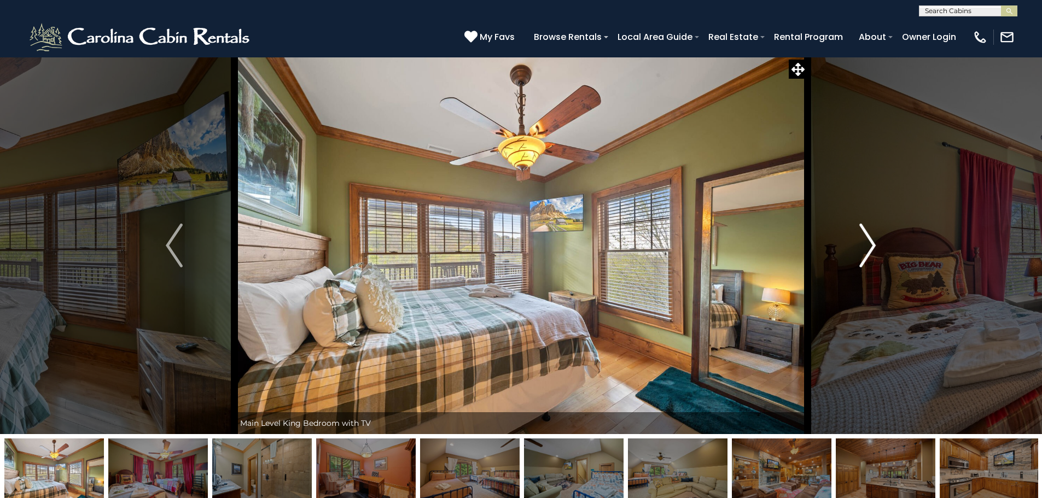
click at [867, 252] on img "Next" at bounding box center [867, 246] width 16 height 44
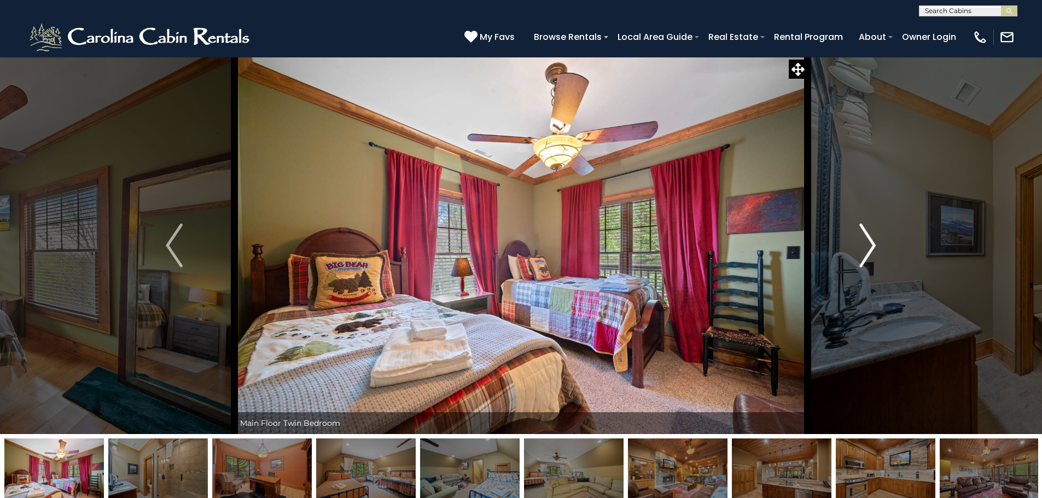
click at [867, 252] on img "Next" at bounding box center [867, 246] width 16 height 44
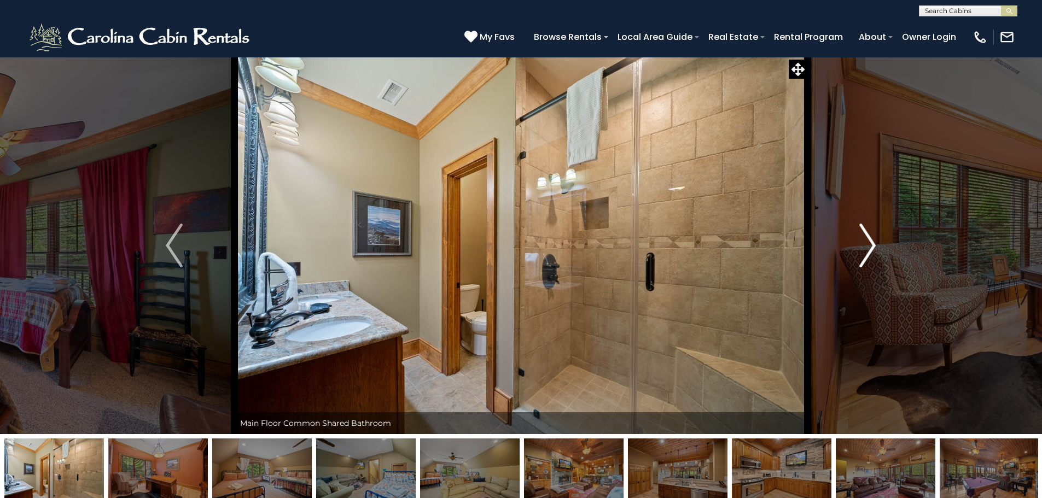
click at [867, 252] on img "Next" at bounding box center [867, 246] width 16 height 44
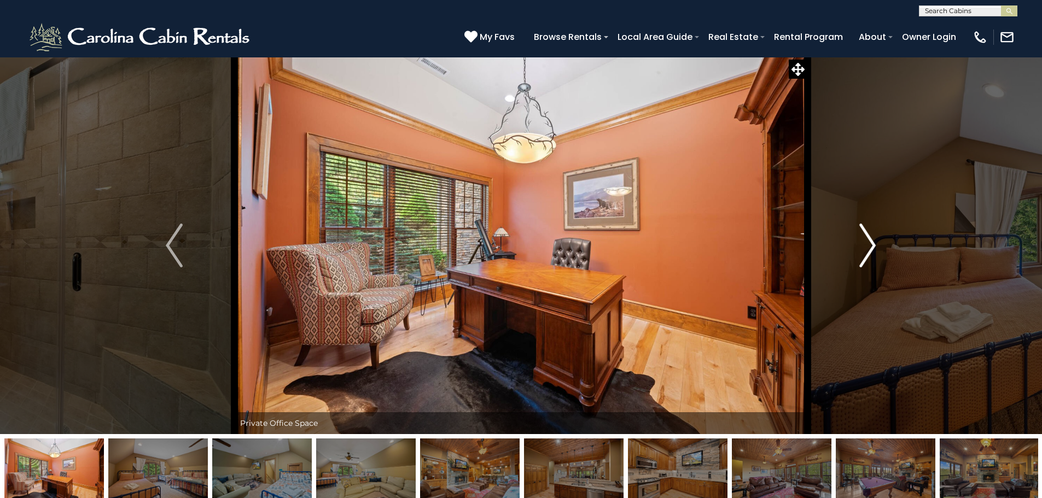
click at [867, 252] on img "Next" at bounding box center [867, 246] width 16 height 44
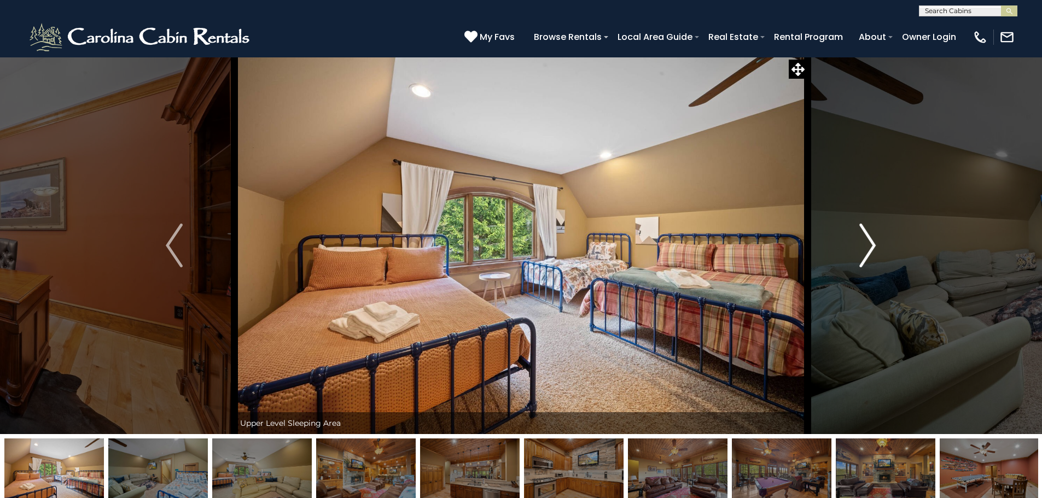
click at [867, 252] on img "Next" at bounding box center [867, 246] width 16 height 44
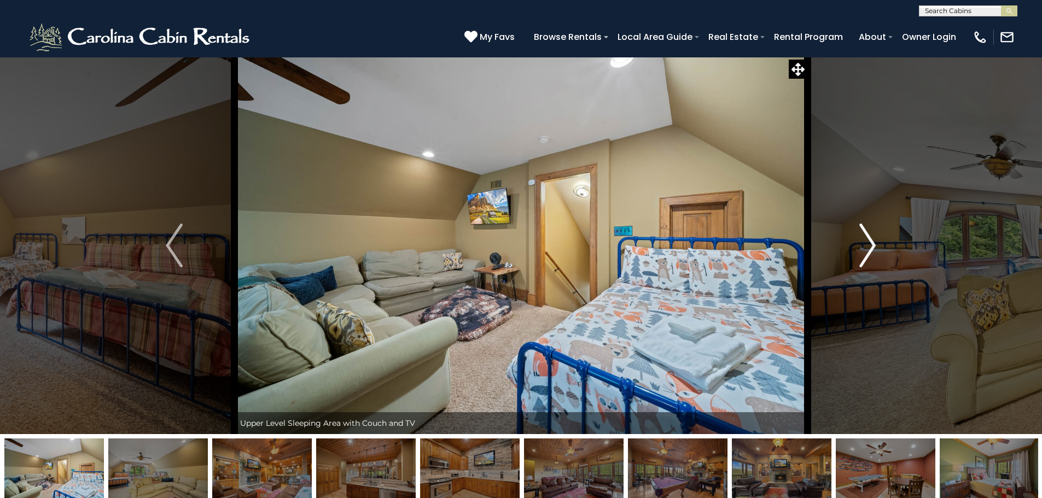
click at [867, 252] on img "Next" at bounding box center [867, 246] width 16 height 44
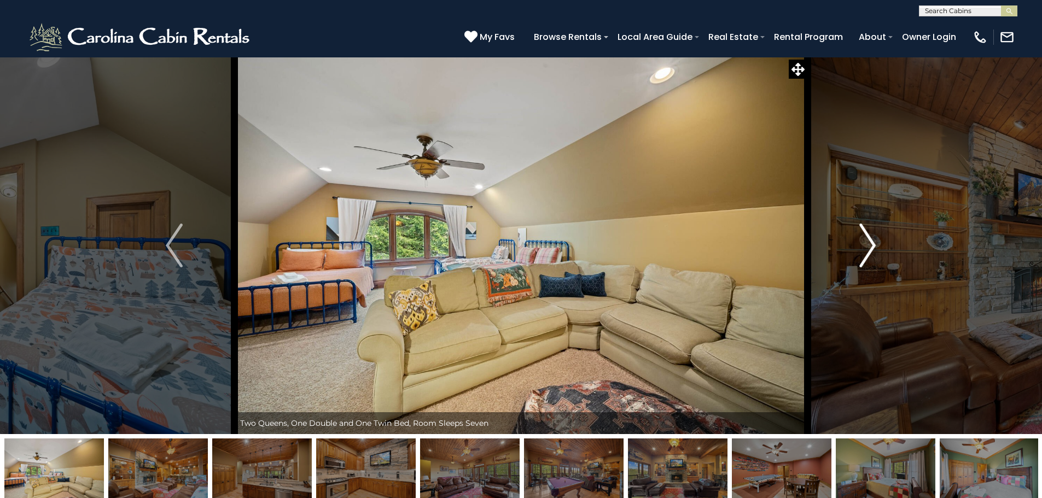
click at [867, 252] on img "Next" at bounding box center [867, 246] width 16 height 44
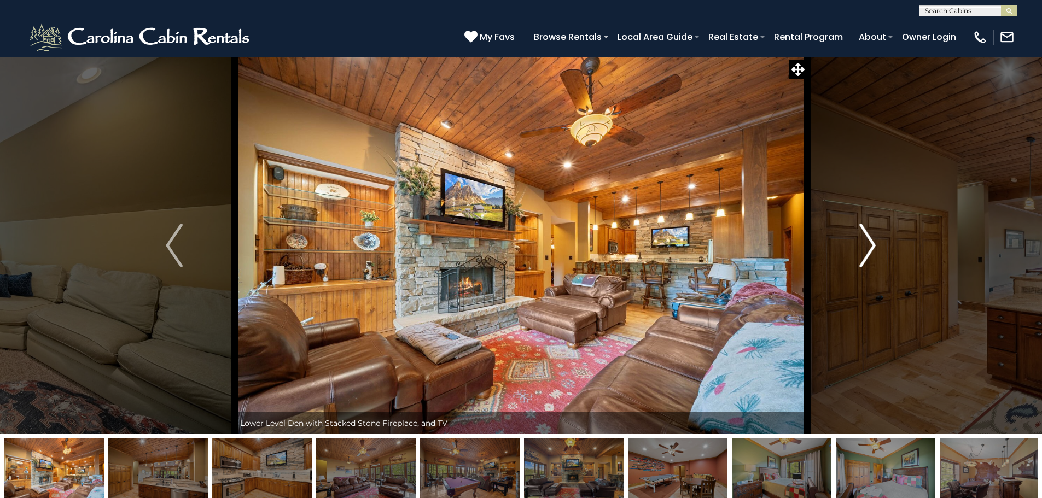
click at [867, 252] on img "Next" at bounding box center [867, 246] width 16 height 44
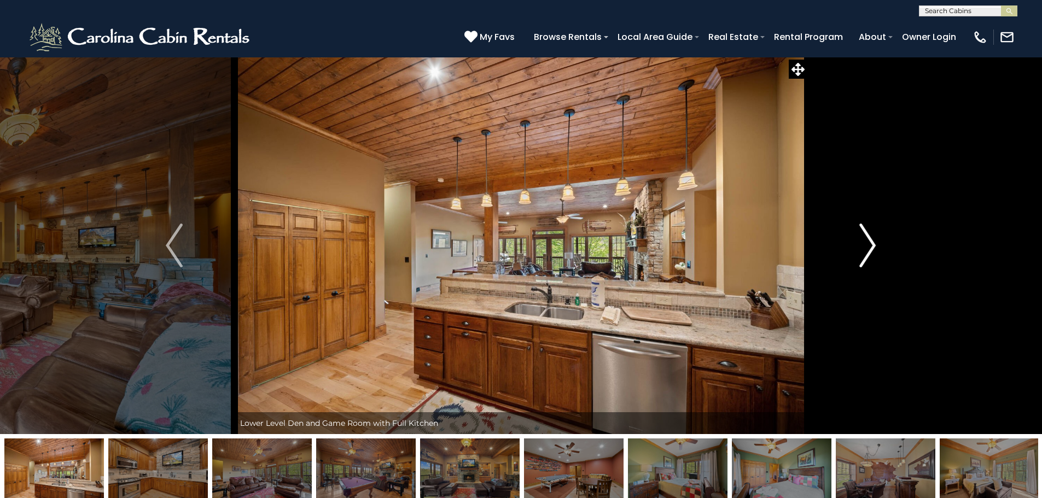
click at [867, 252] on img "Next" at bounding box center [867, 246] width 16 height 44
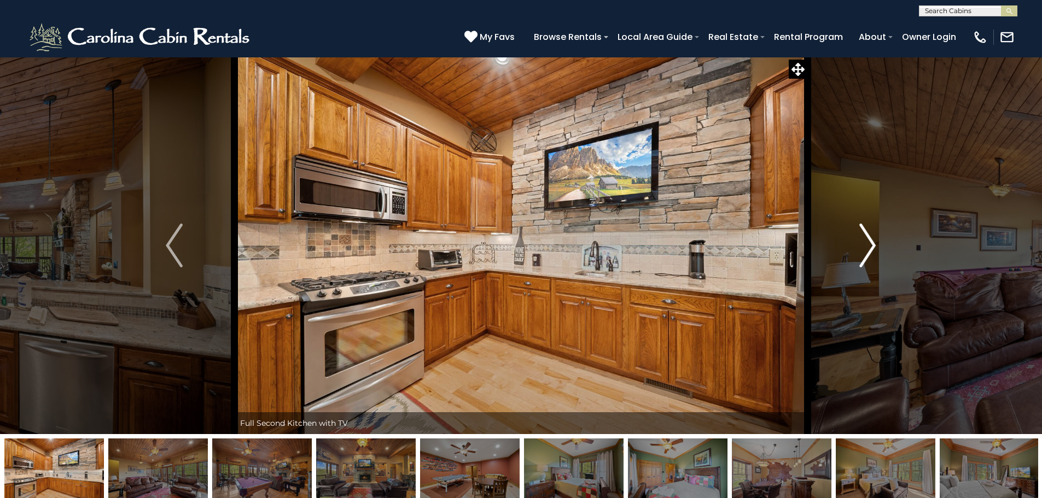
click at [867, 252] on img "Next" at bounding box center [867, 246] width 16 height 44
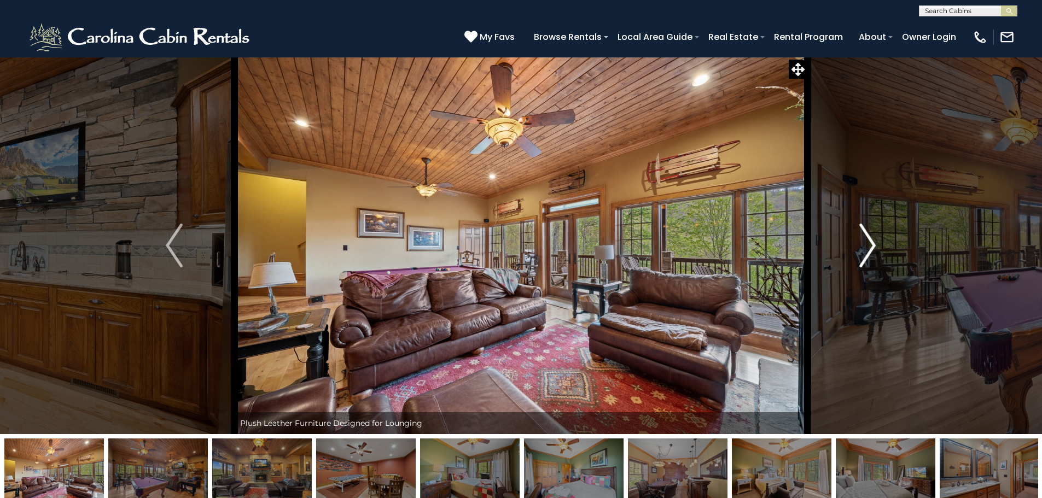
click at [867, 252] on img "Next" at bounding box center [867, 246] width 16 height 44
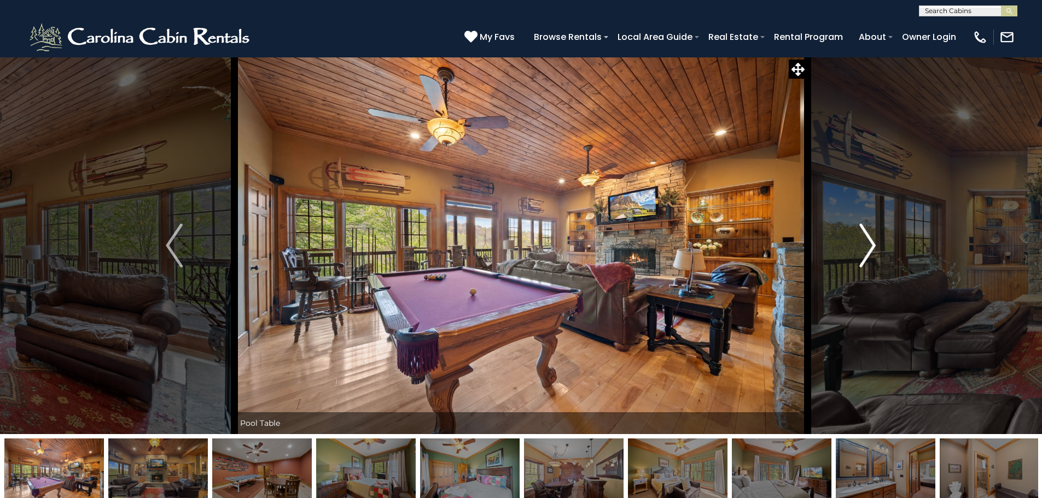
click at [867, 252] on img "Next" at bounding box center [867, 246] width 16 height 44
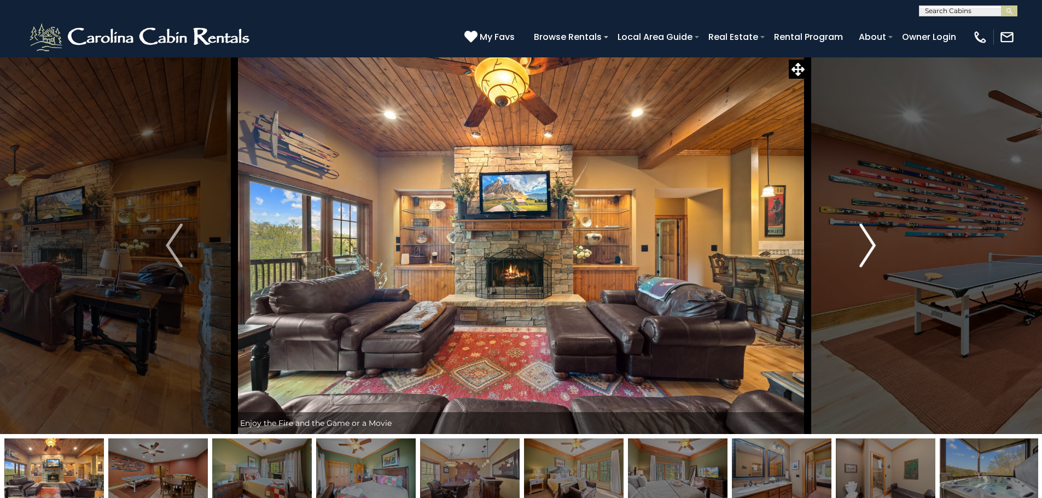
click at [867, 252] on img "Next" at bounding box center [867, 246] width 16 height 44
